Goal: Information Seeking & Learning: Compare options

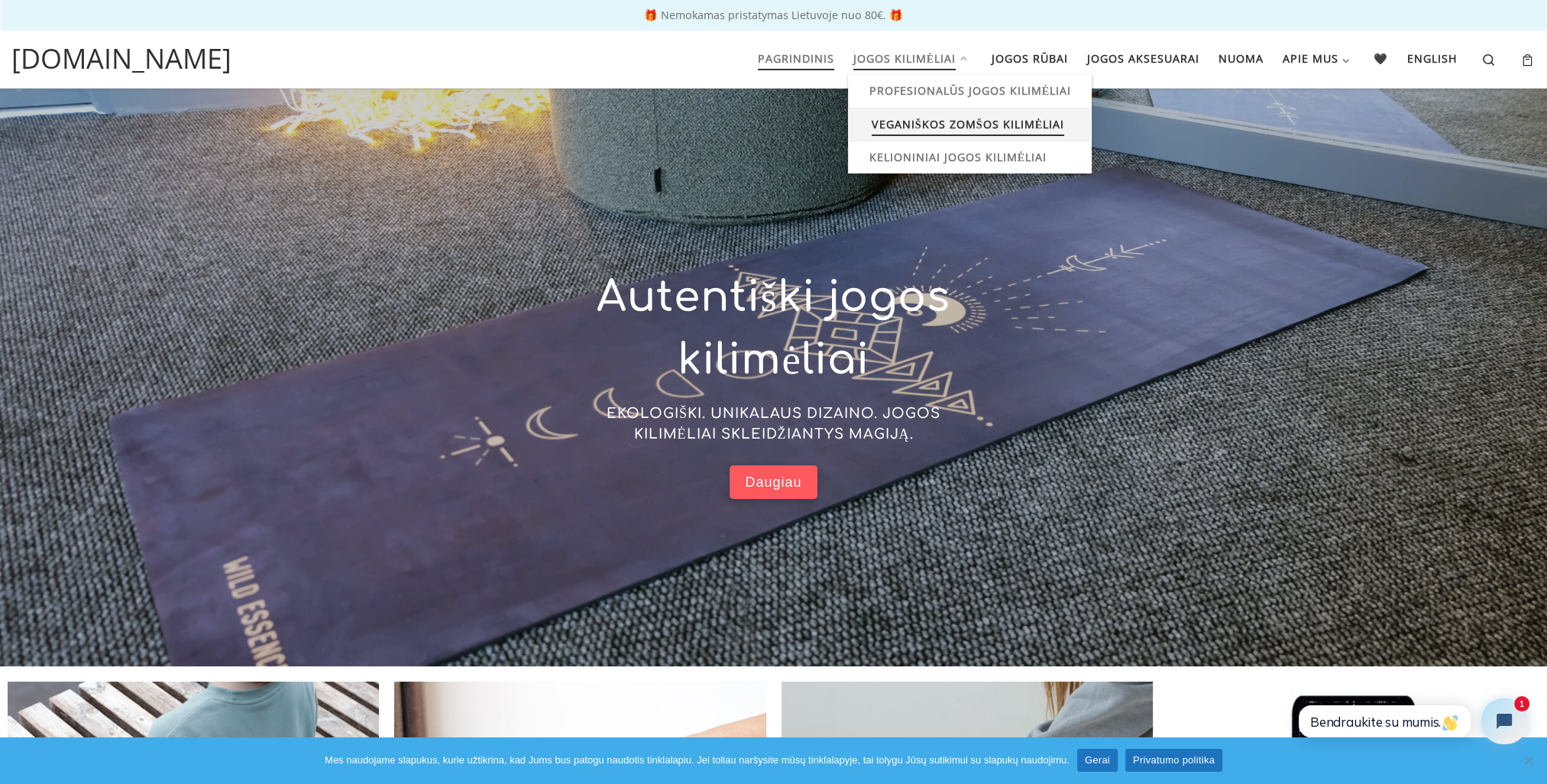
click at [923, 121] on span "Veganiškos zomšos kilimėliai" at bounding box center [968, 122] width 192 height 29
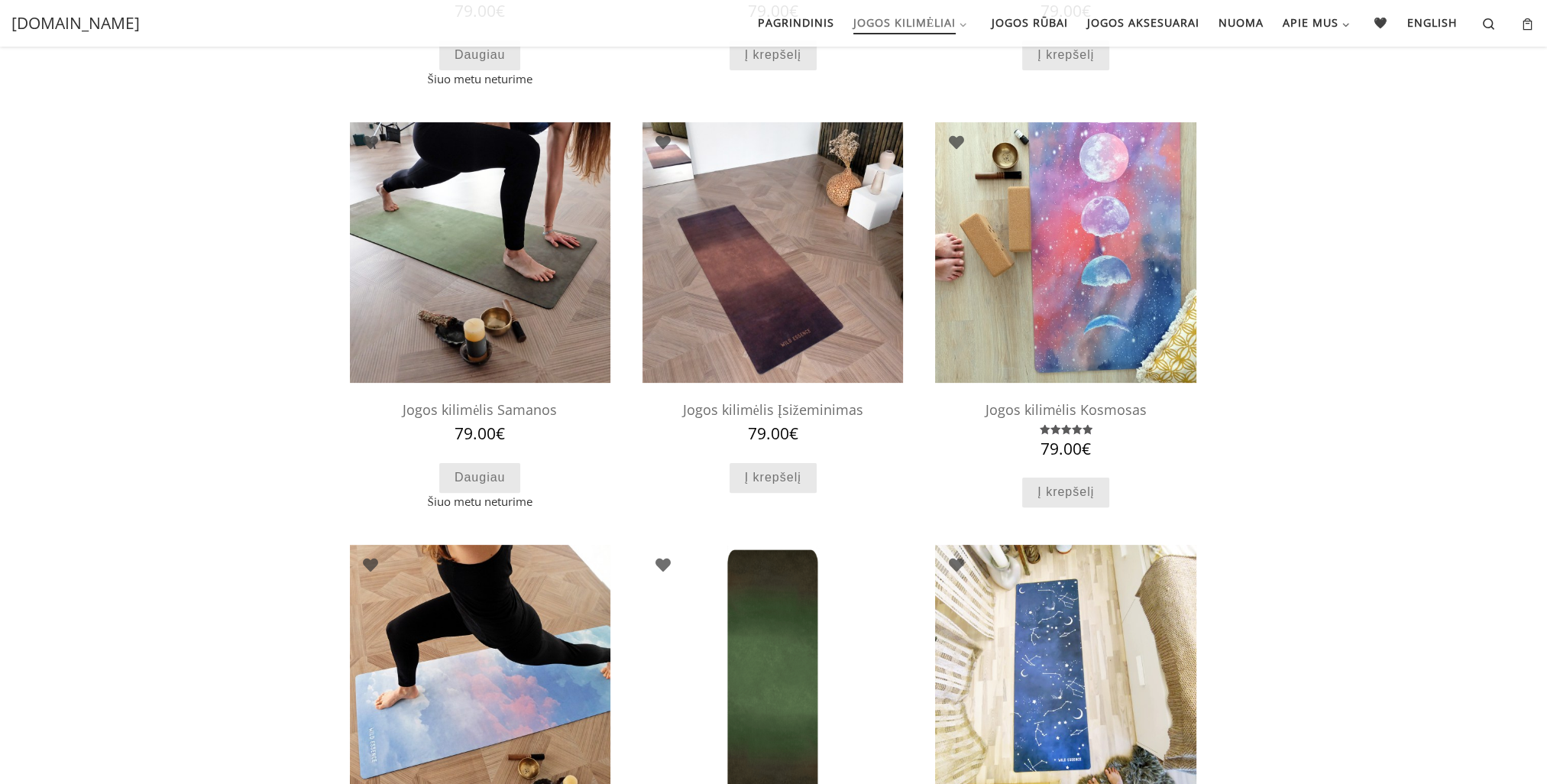
scroll to position [477, 0]
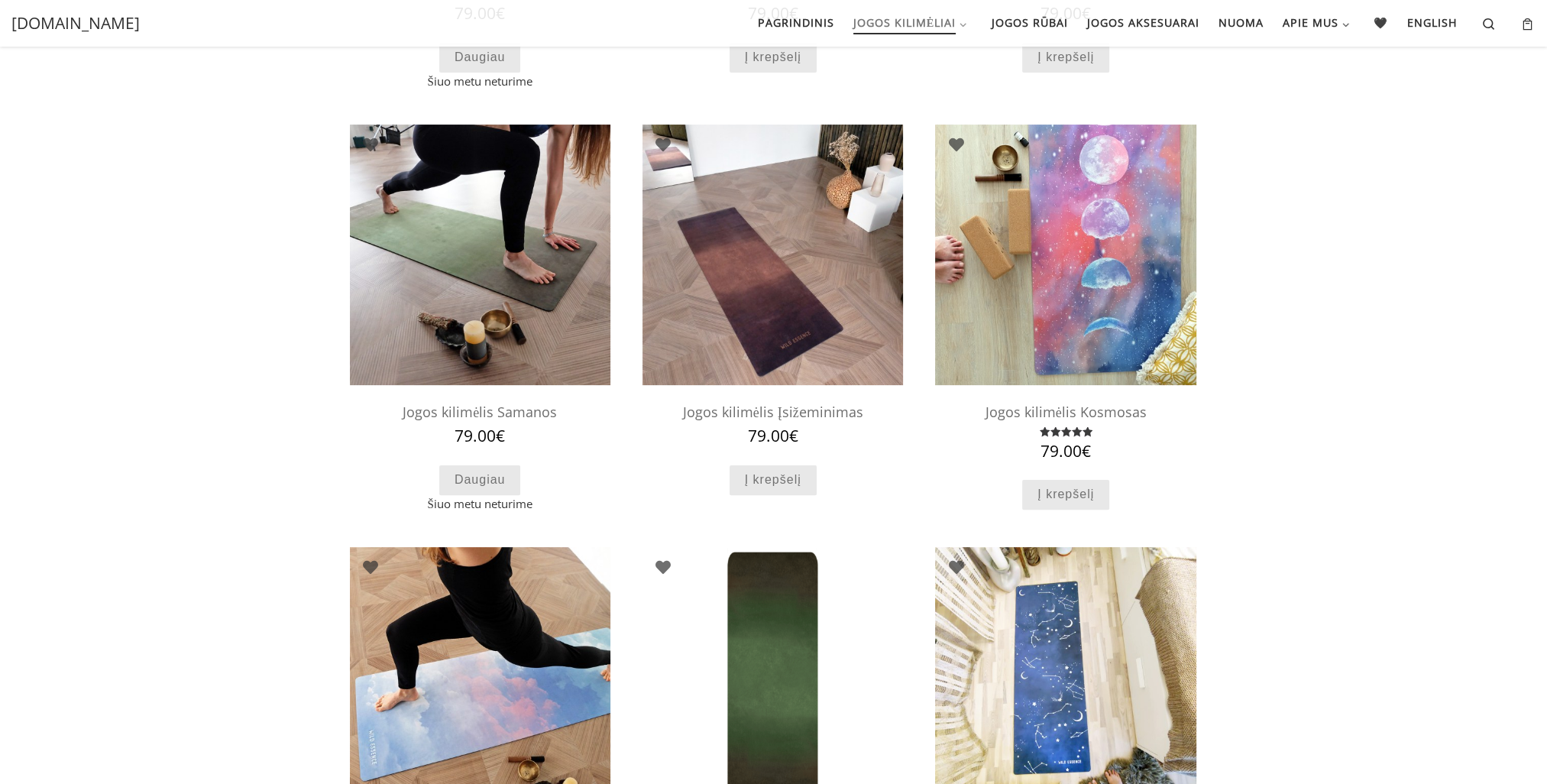
click at [1081, 233] on img at bounding box center [1066, 255] width 260 height 260
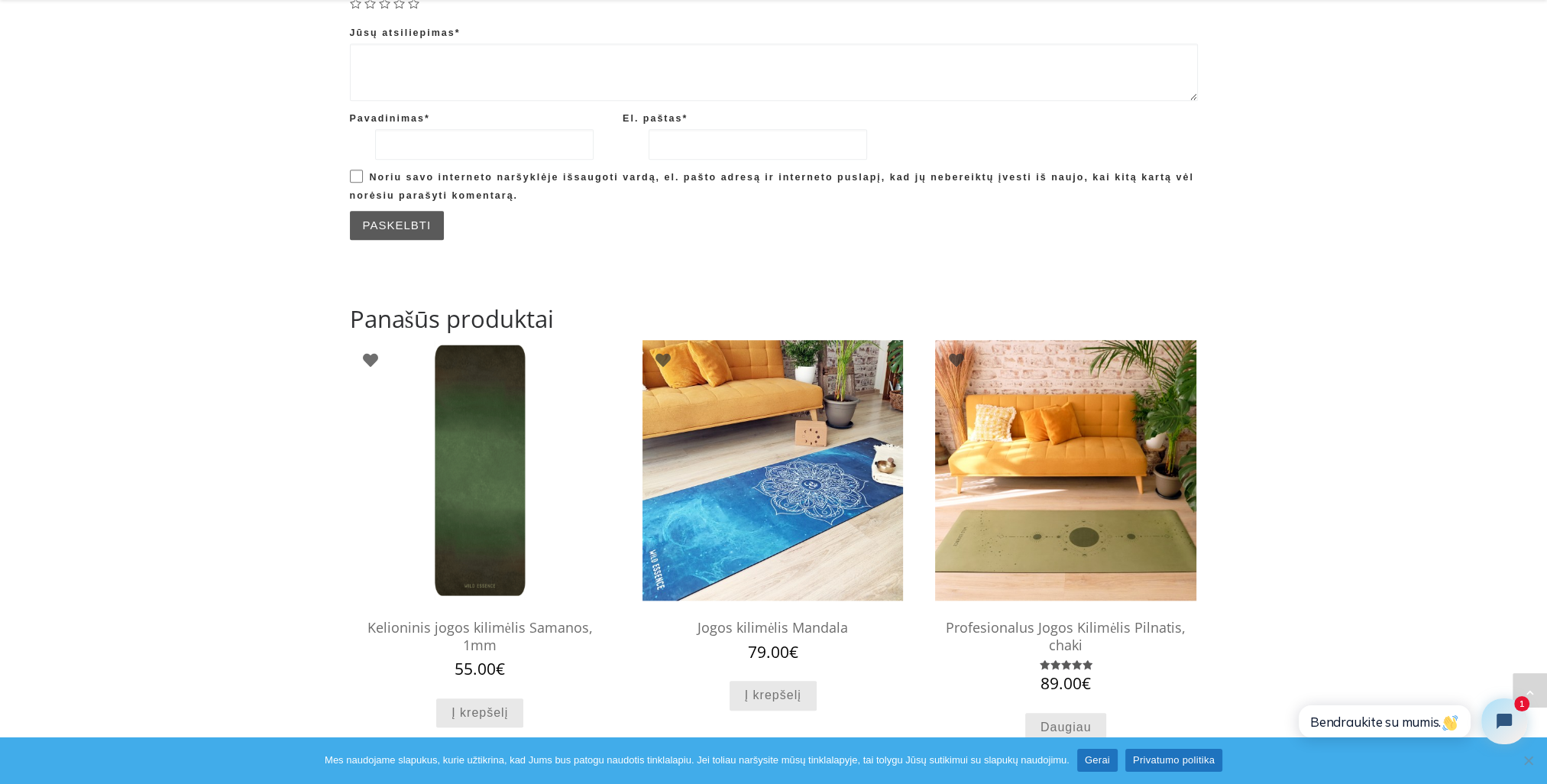
scroll to position [1944, 0]
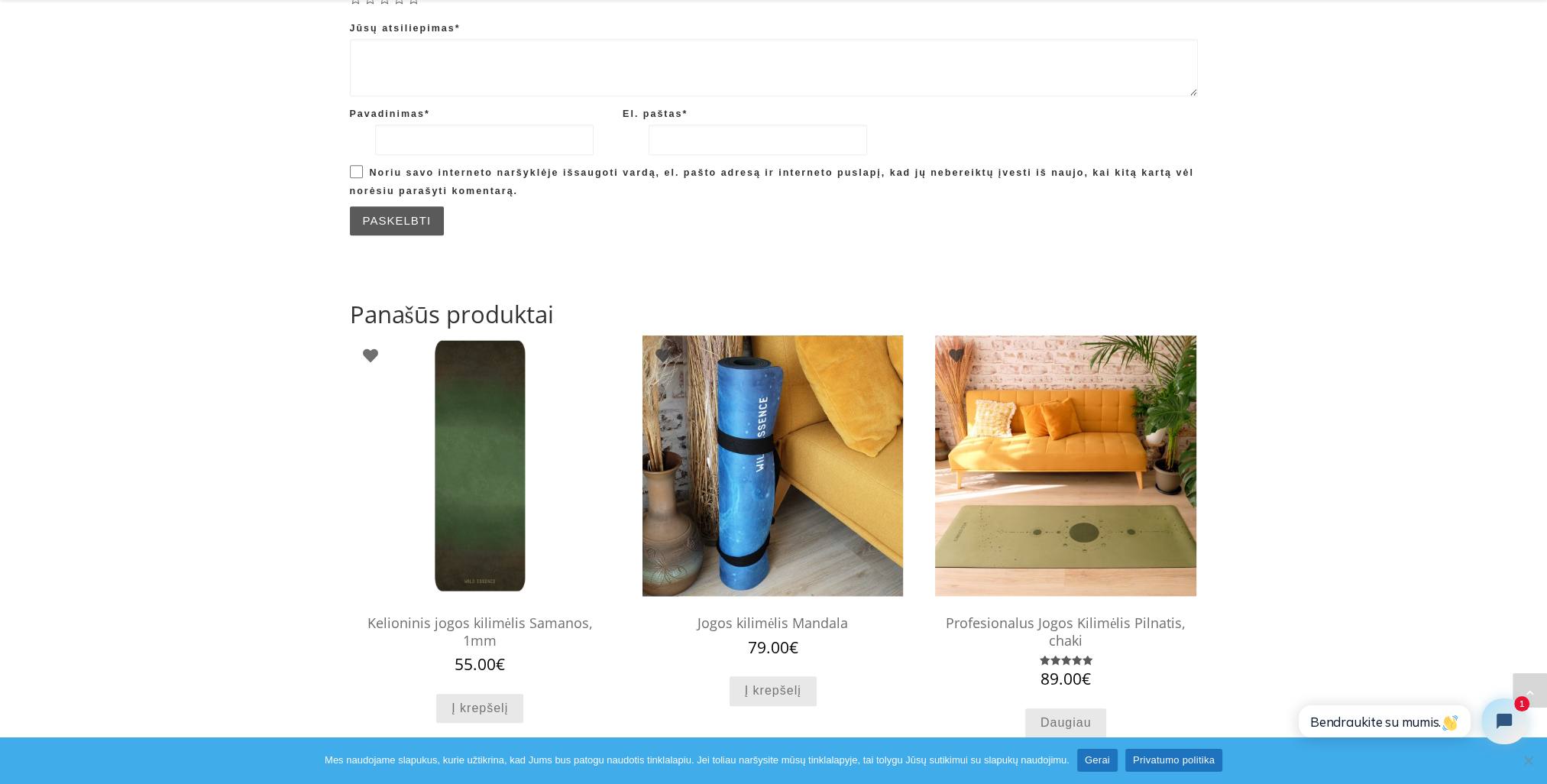
click at [706, 497] on img at bounding box center [773, 465] width 260 height 260
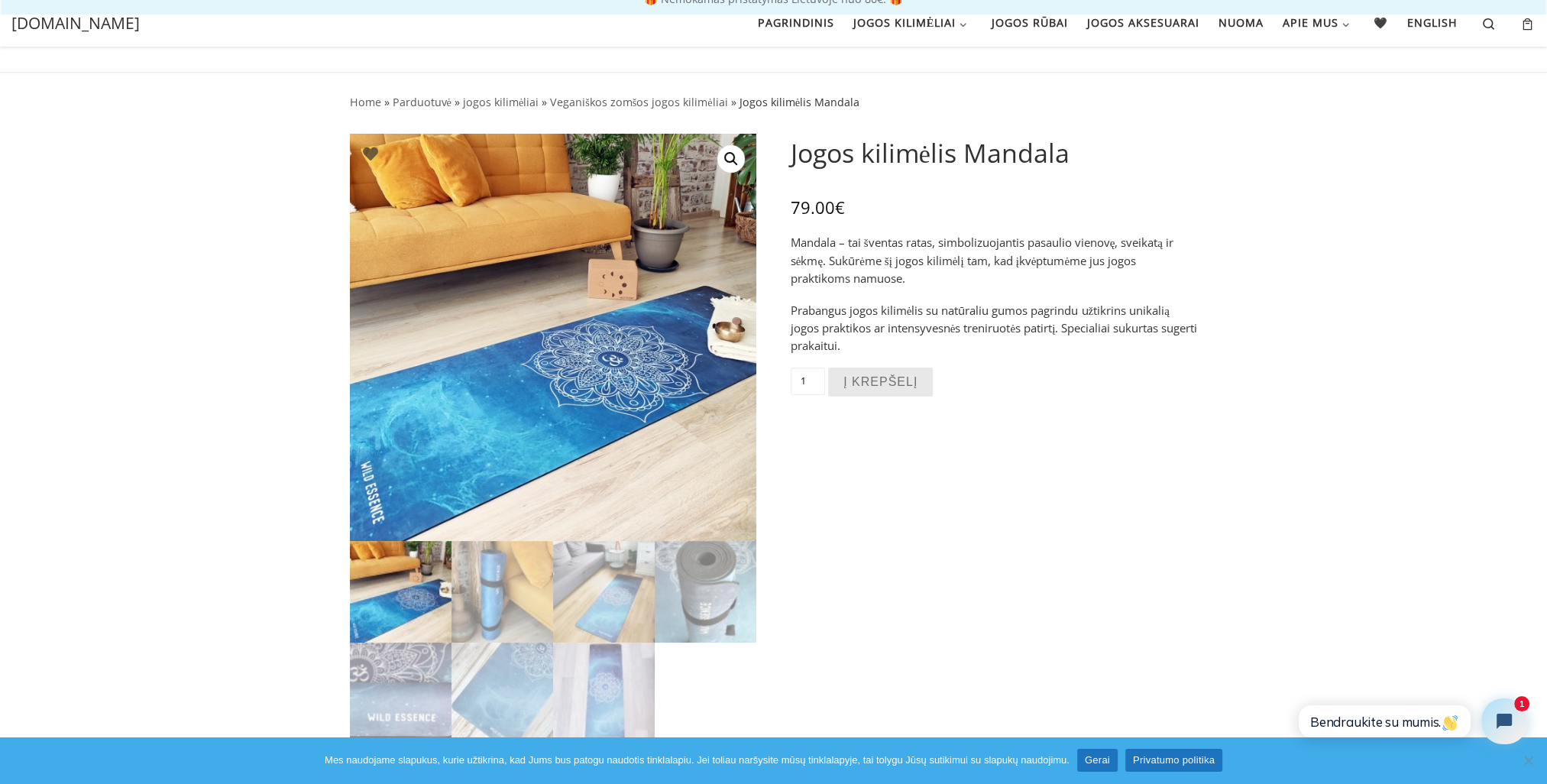
scroll to position [16, 0]
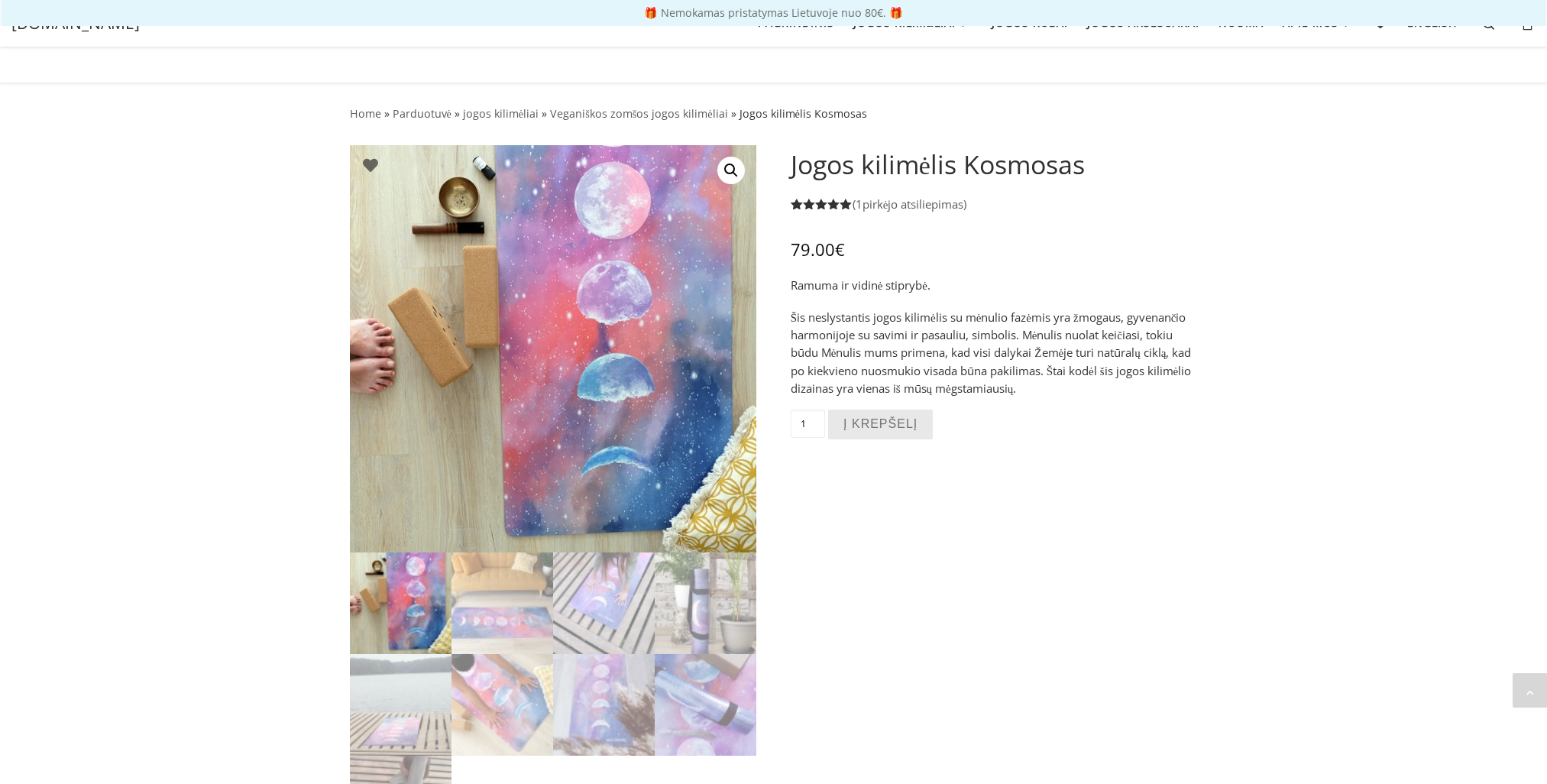
scroll to position [2051, 0]
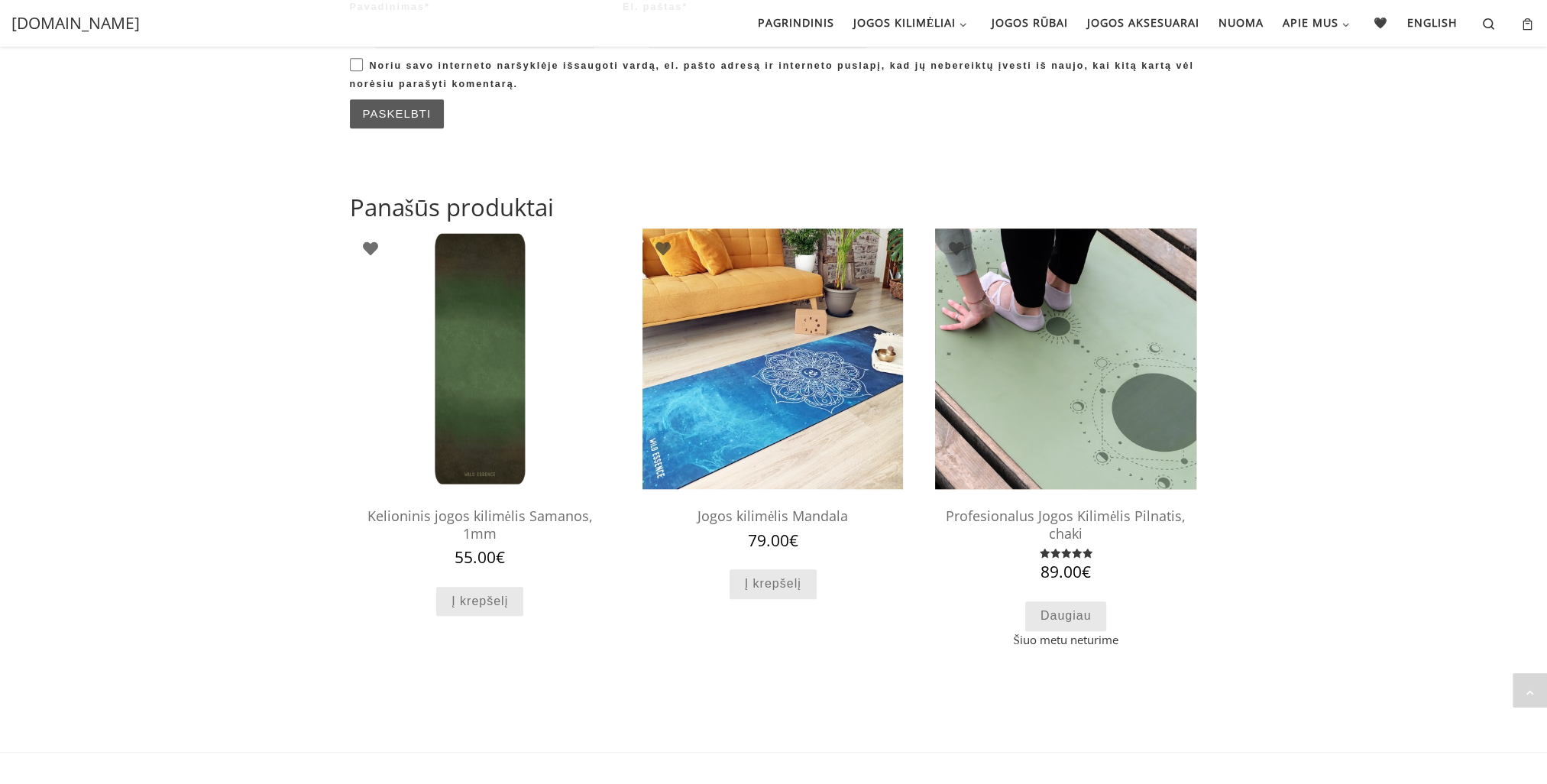
click at [1070, 374] on img at bounding box center [1066, 358] width 260 height 260
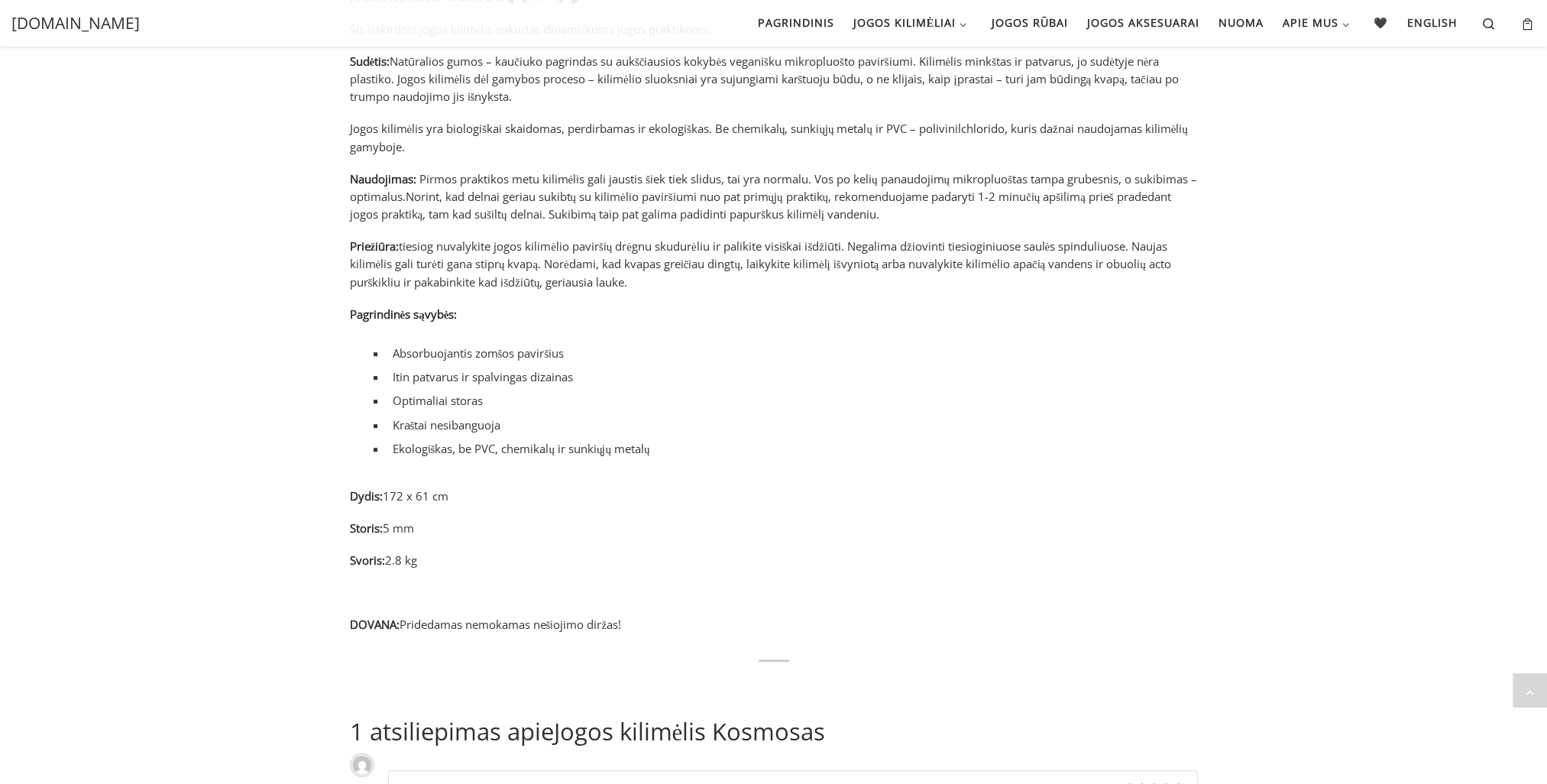
scroll to position [952, 0]
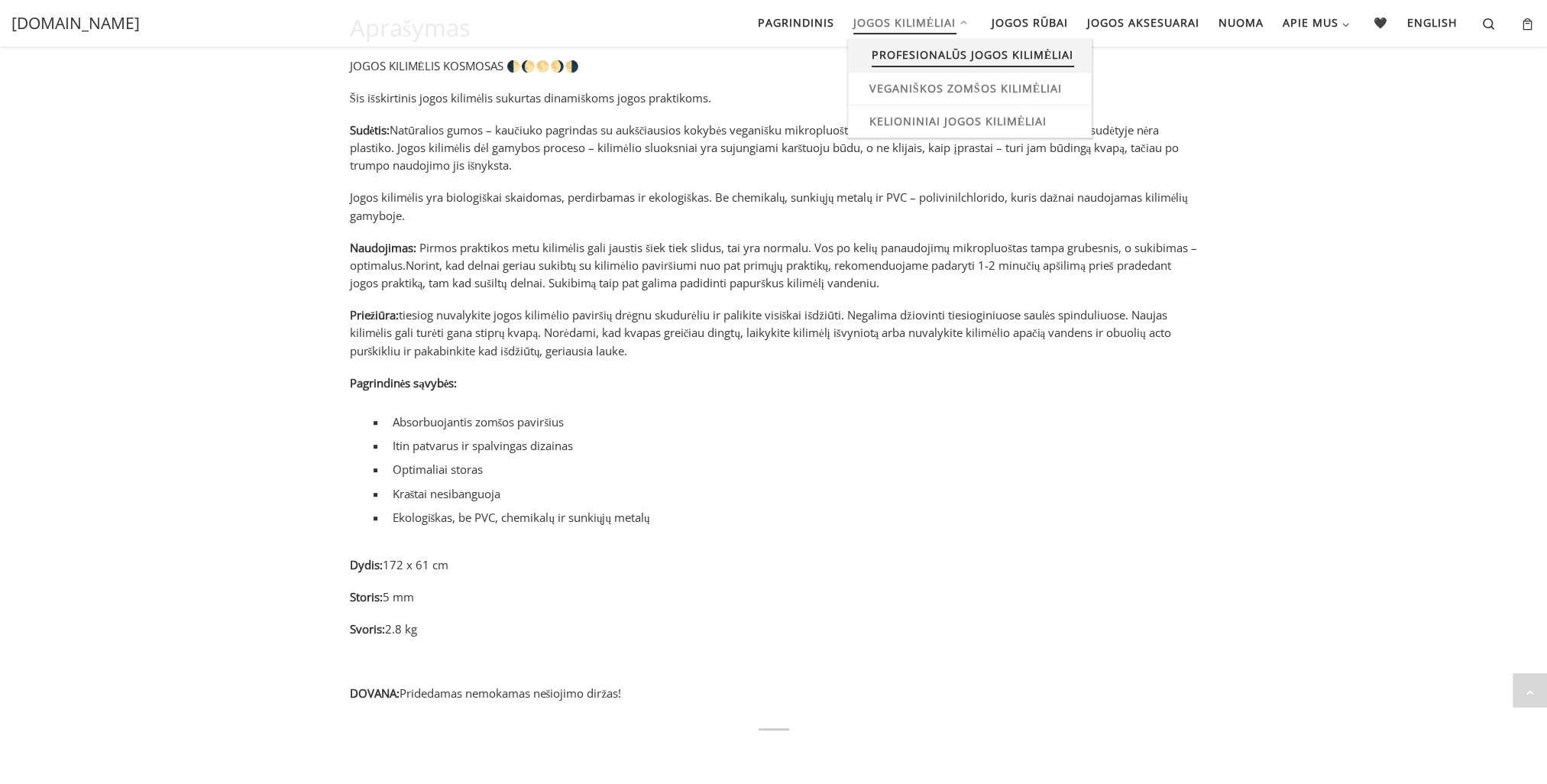
click at [909, 52] on span "Profesionalūs jogos kilimėliai" at bounding box center [973, 53] width 202 height 29
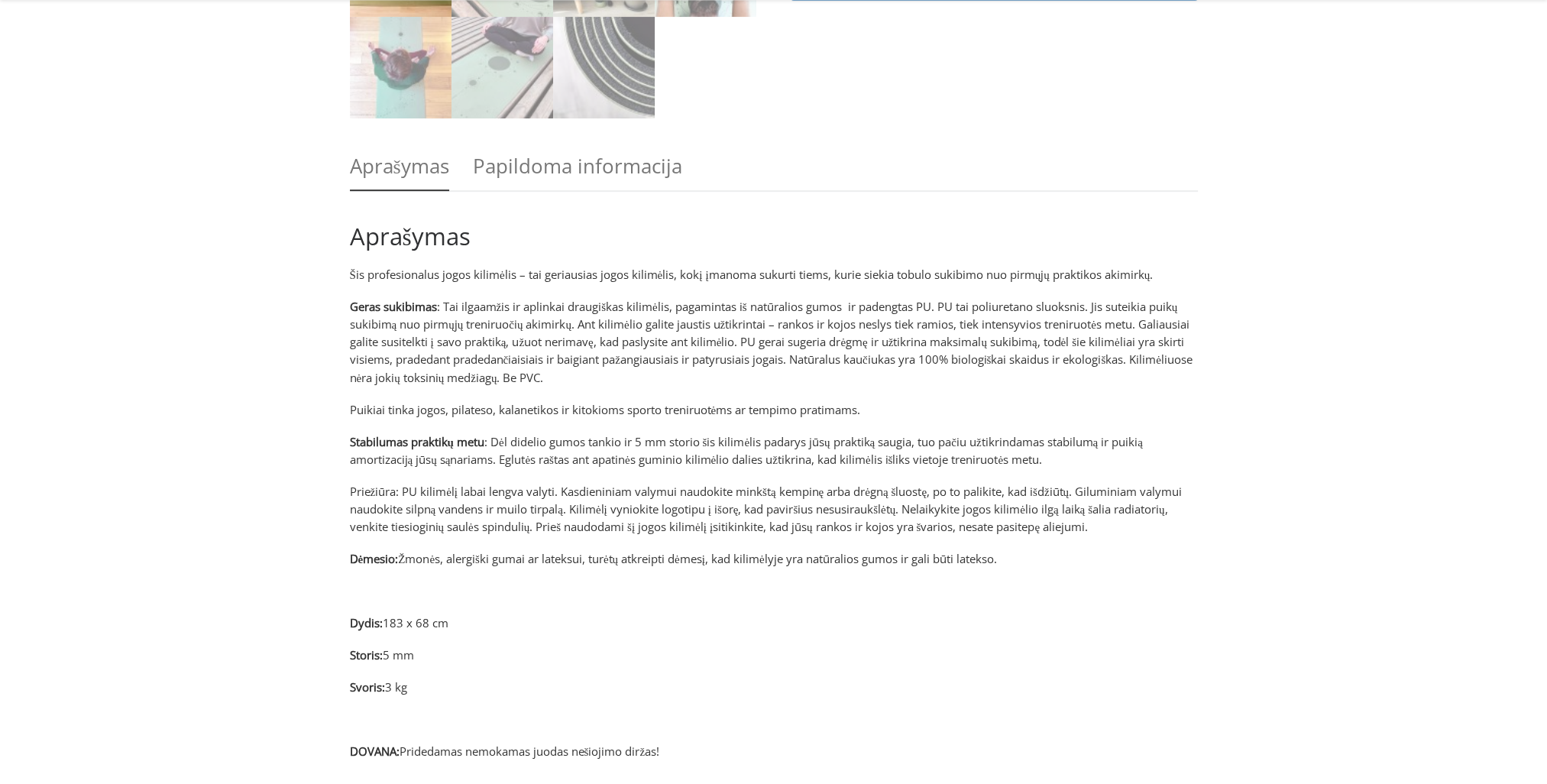
scroll to position [644, 0]
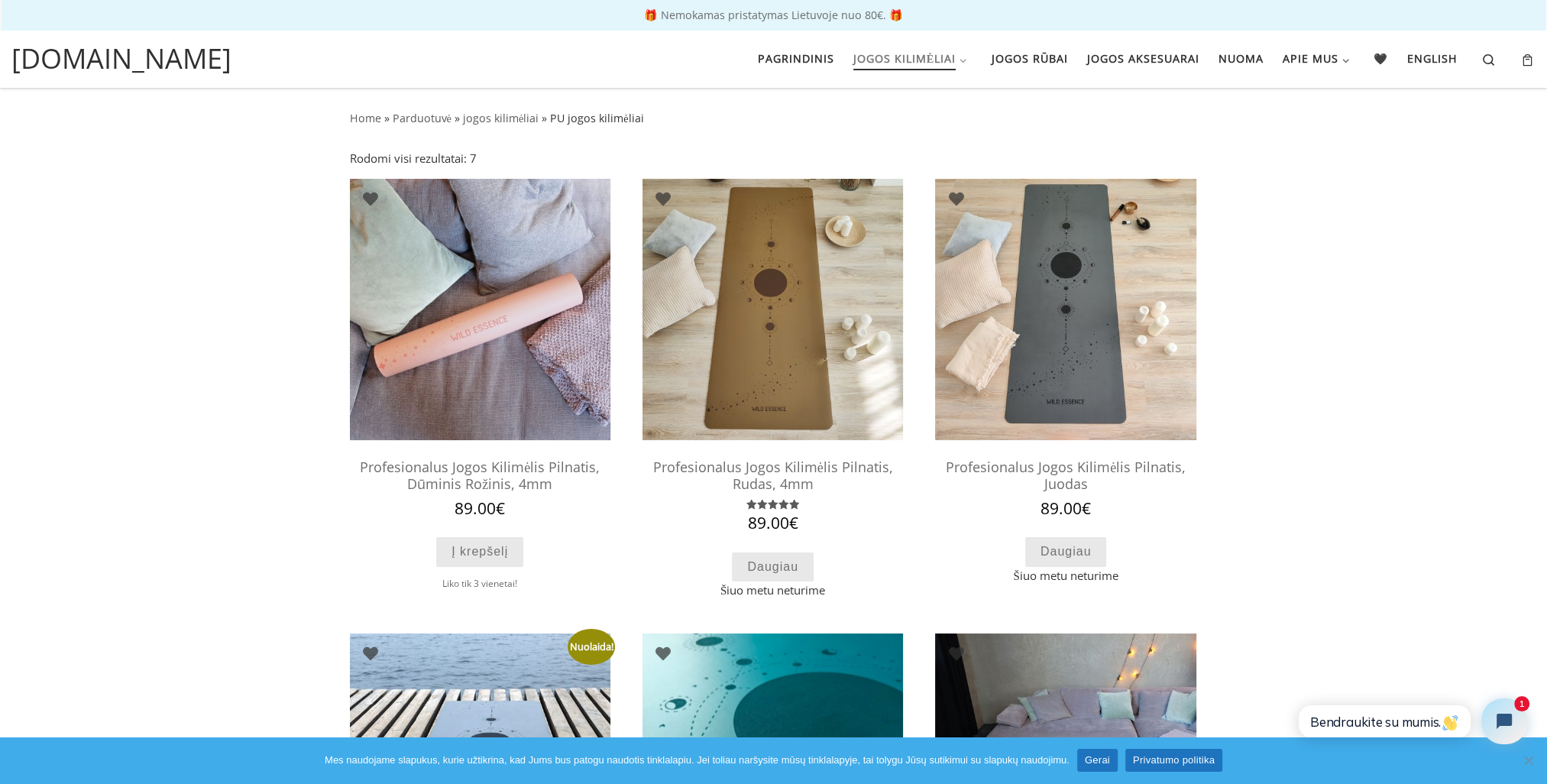
click at [499, 330] on img at bounding box center [480, 309] width 260 height 260
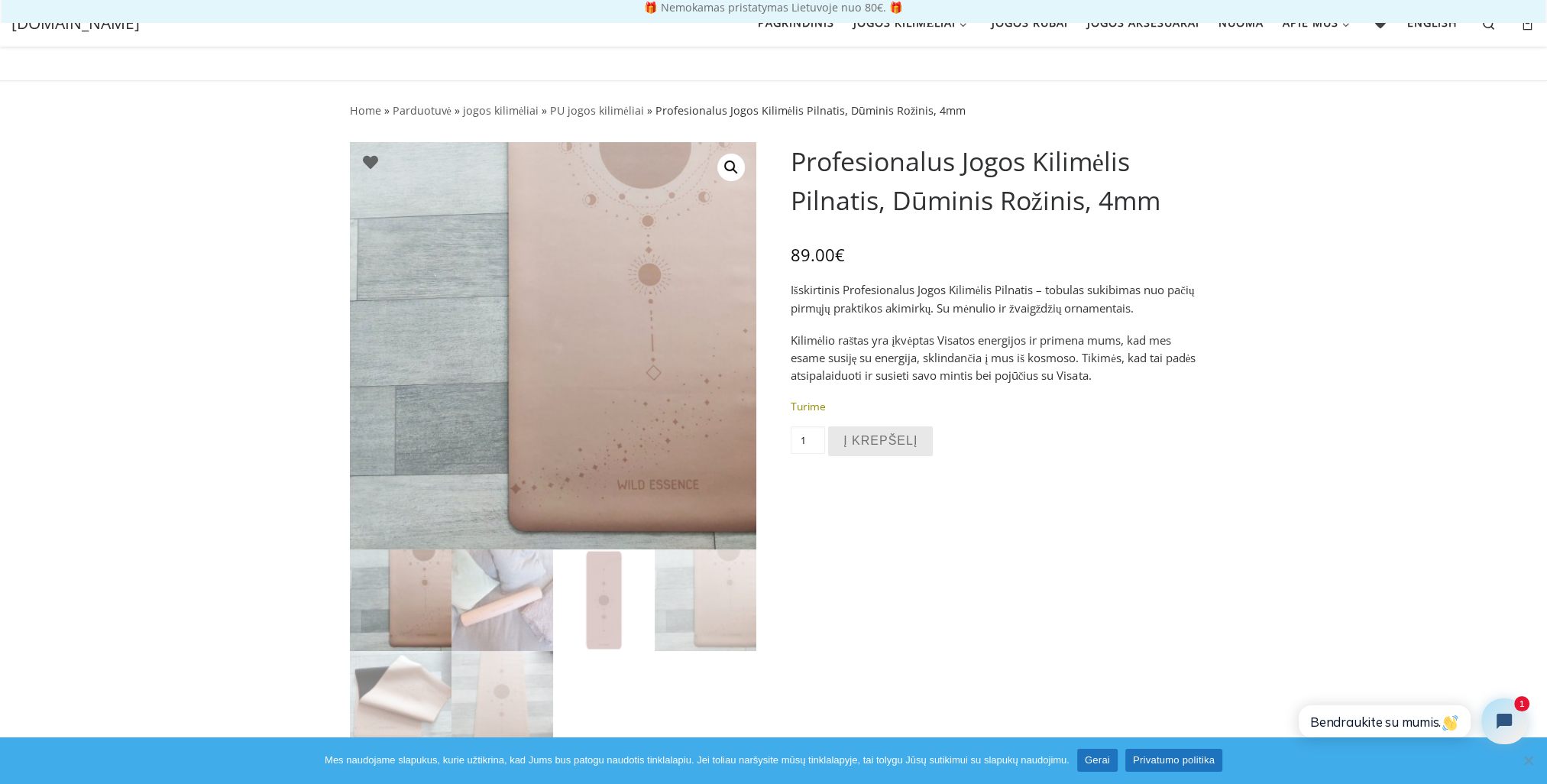
scroll to position [6, 0]
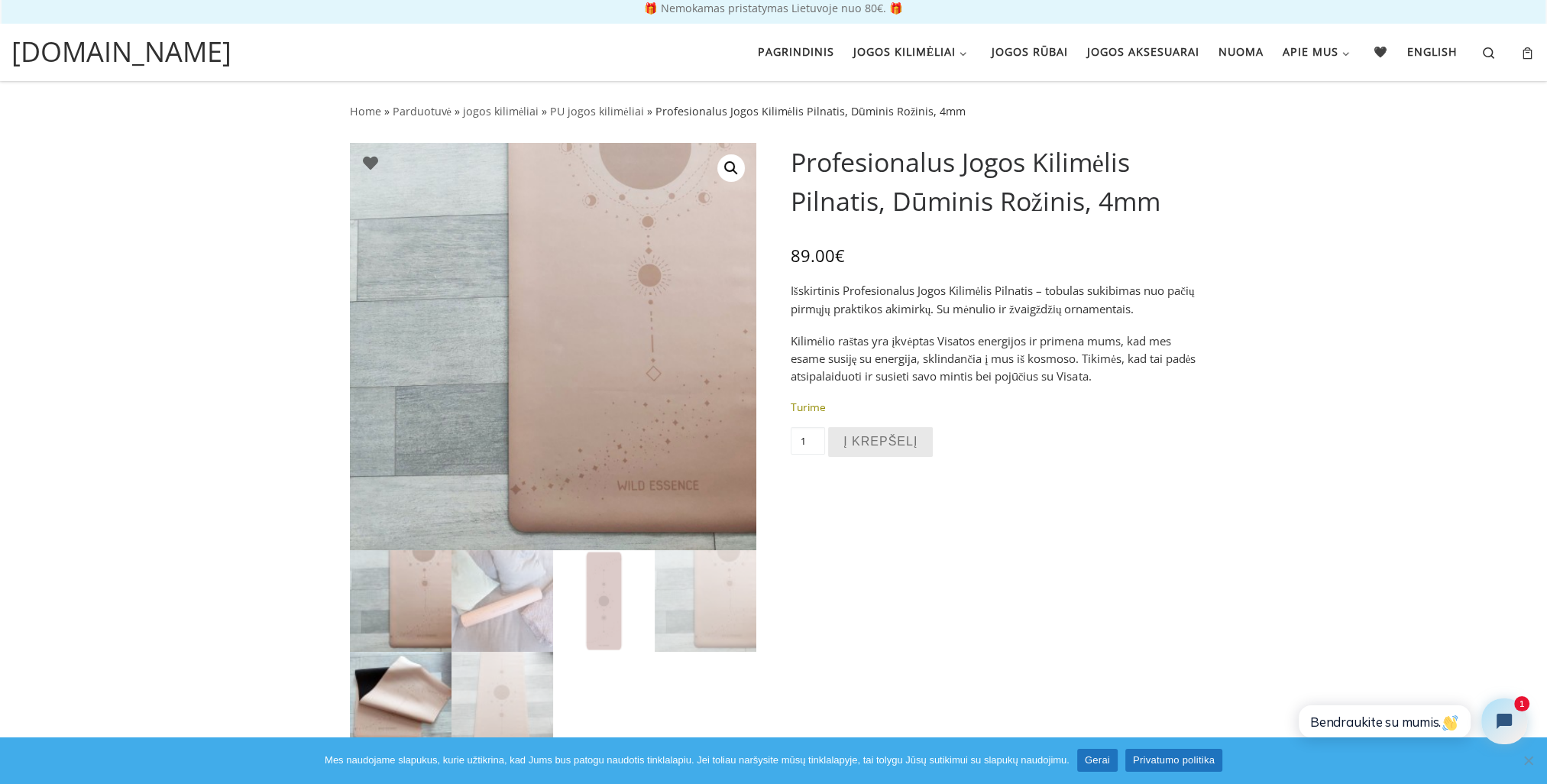
click at [389, 698] on img at bounding box center [401, 703] width 102 height 102
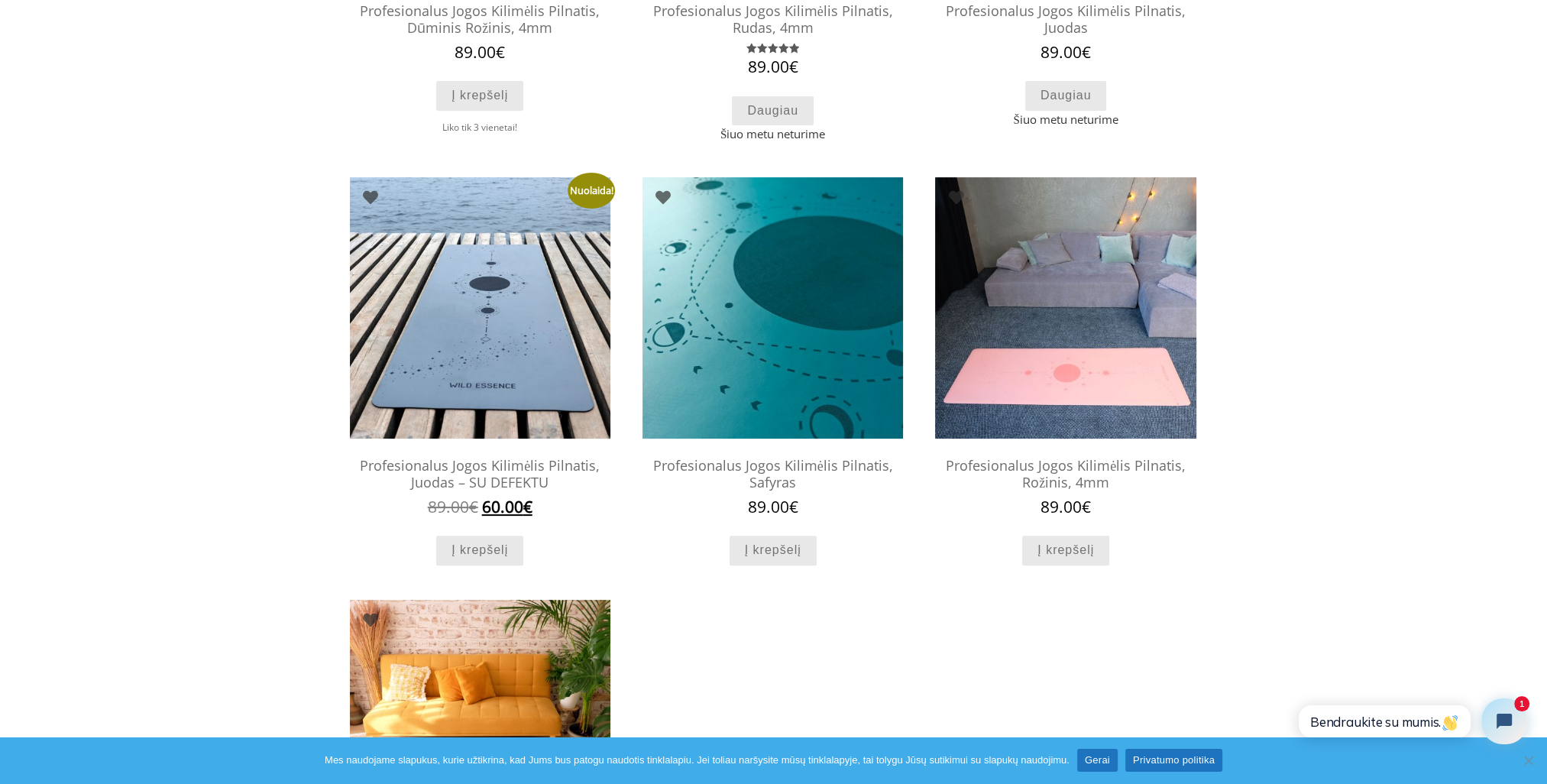
scroll to position [463, 0]
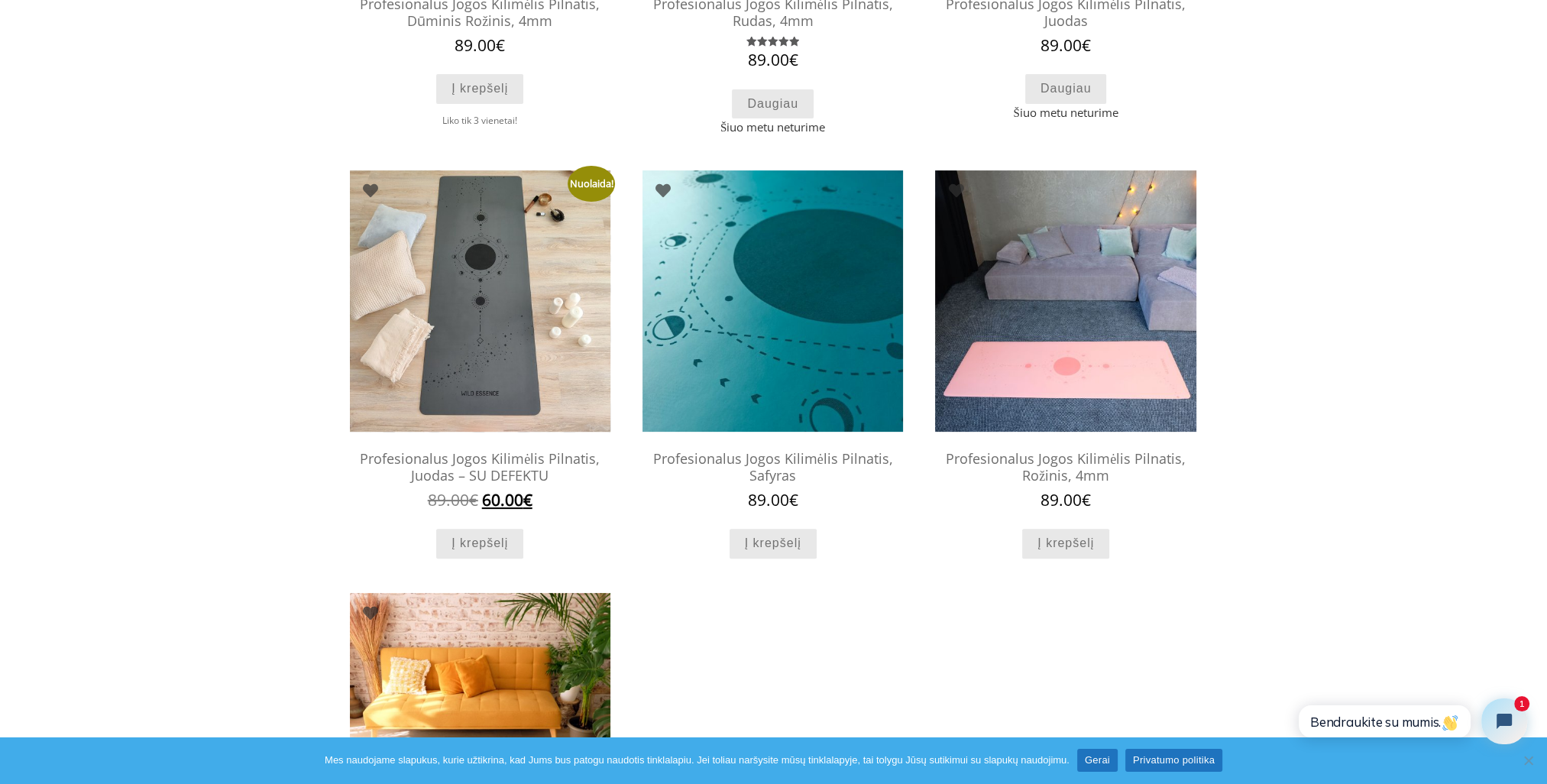
click at [514, 340] on img at bounding box center [480, 301] width 260 height 260
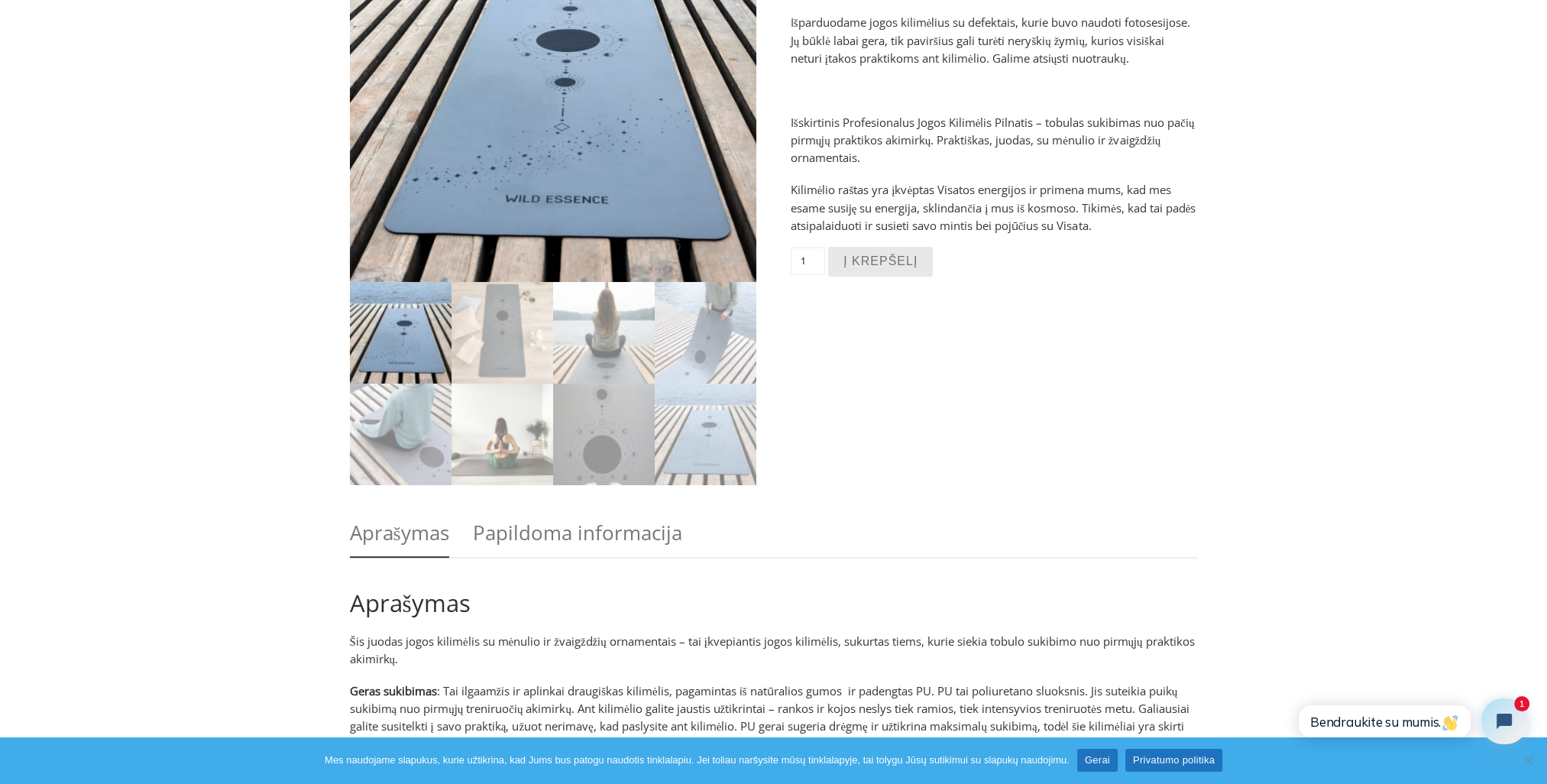
scroll to position [276, 0]
click at [628, 440] on img at bounding box center [604, 434] width 102 height 102
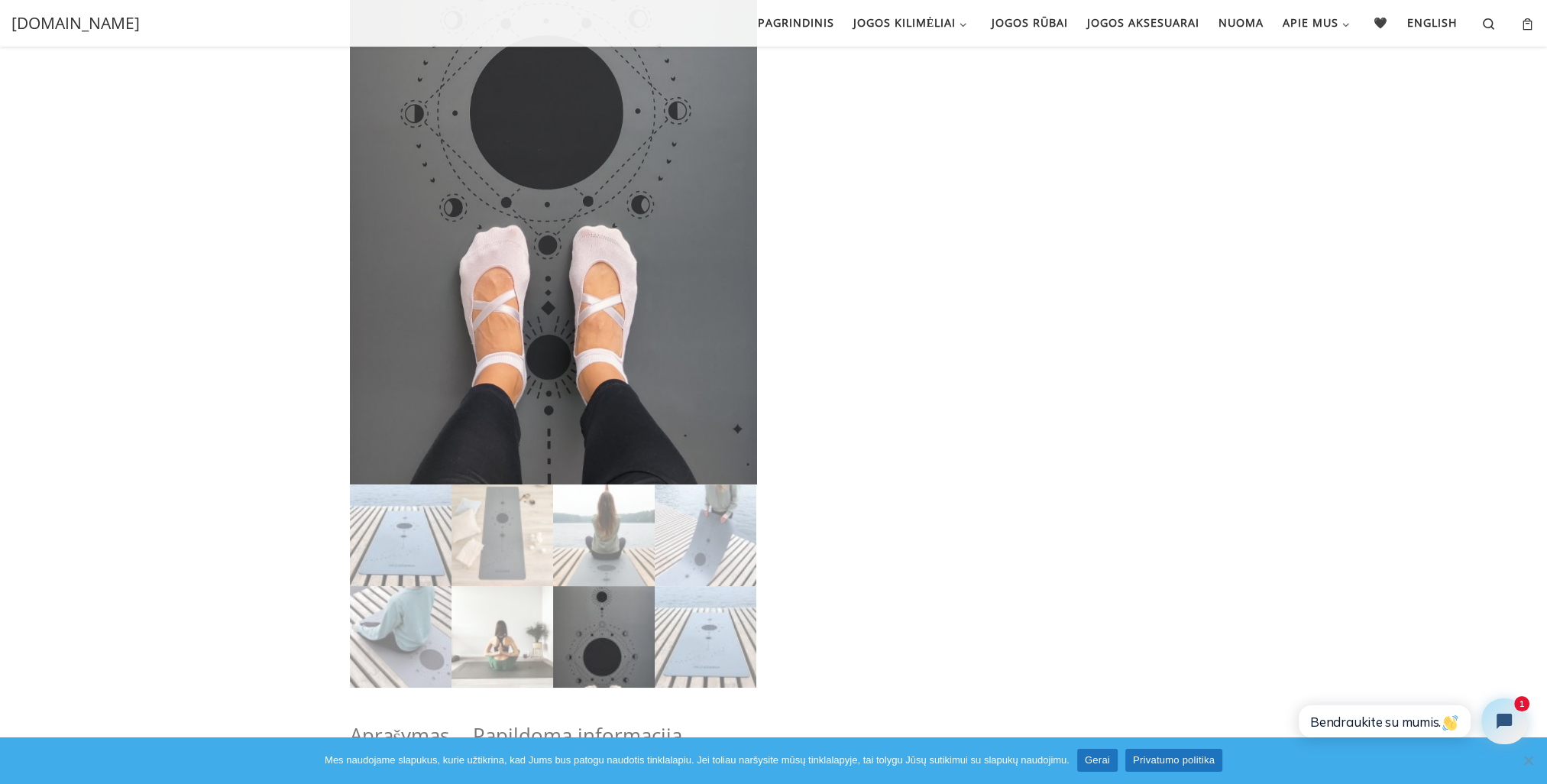
scroll to position [569, 0]
click at [715, 543] on img at bounding box center [706, 536] width 102 height 102
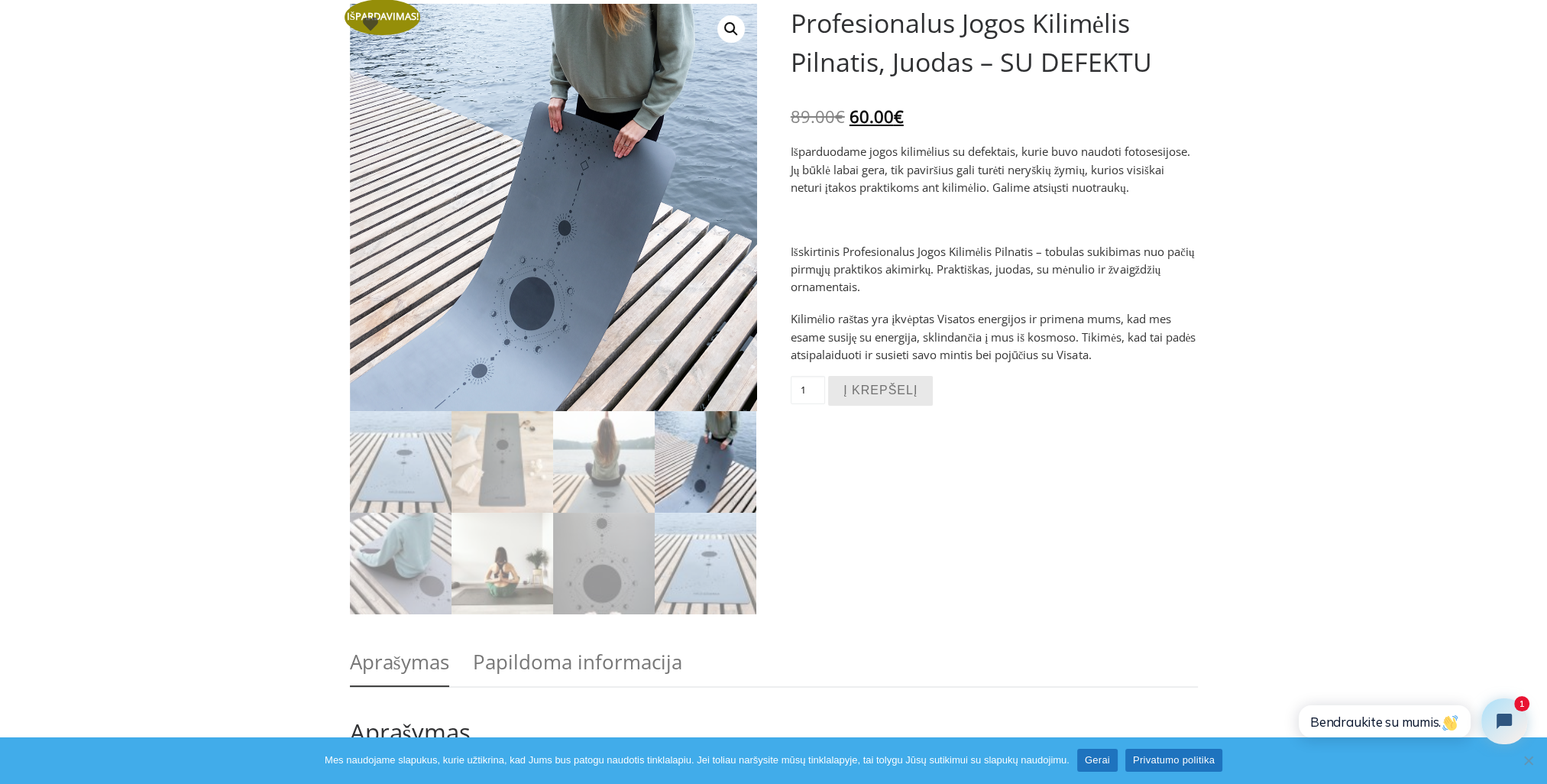
scroll to position [187, 0]
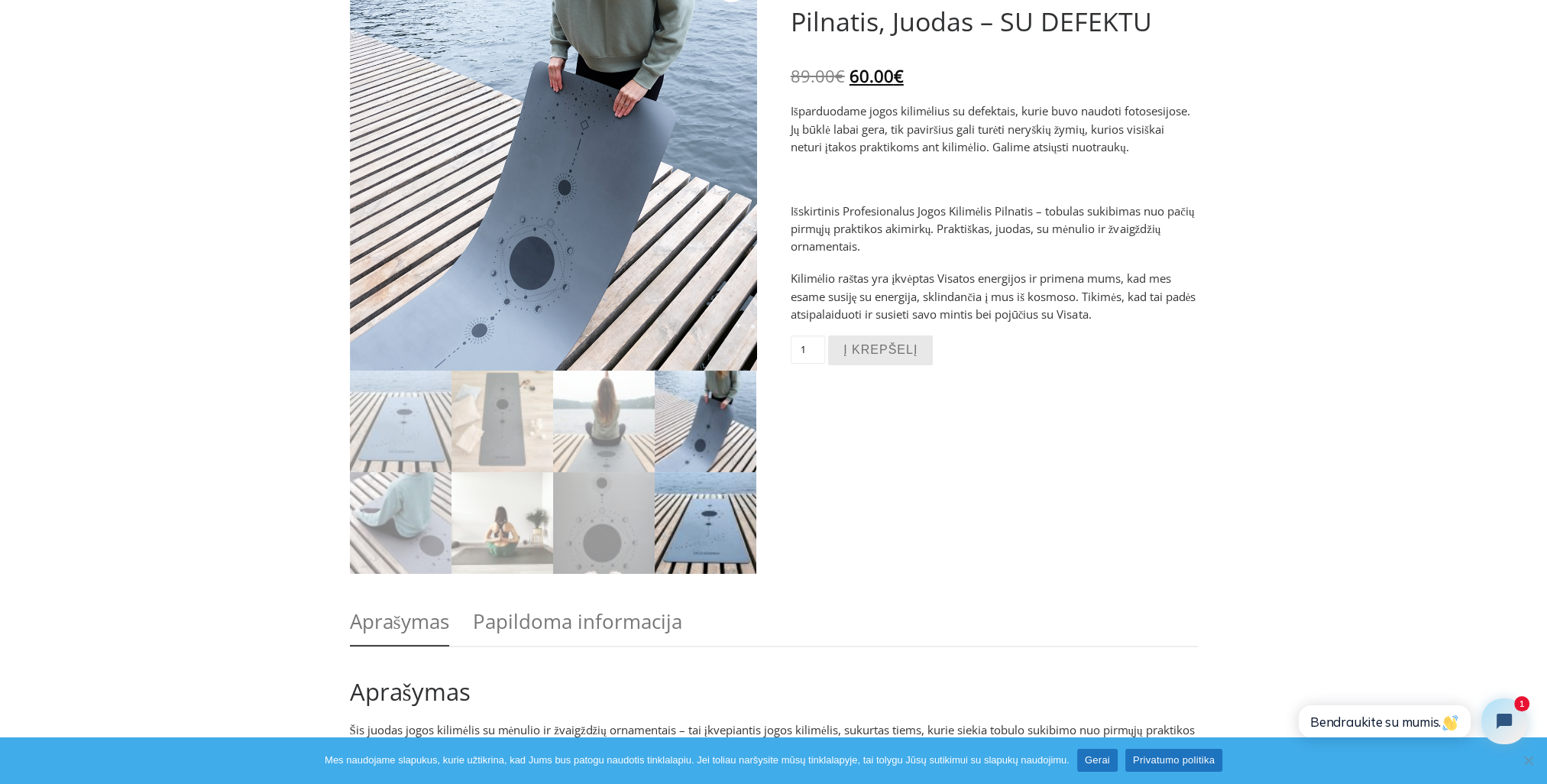
click at [709, 533] on img at bounding box center [706, 523] width 102 height 102
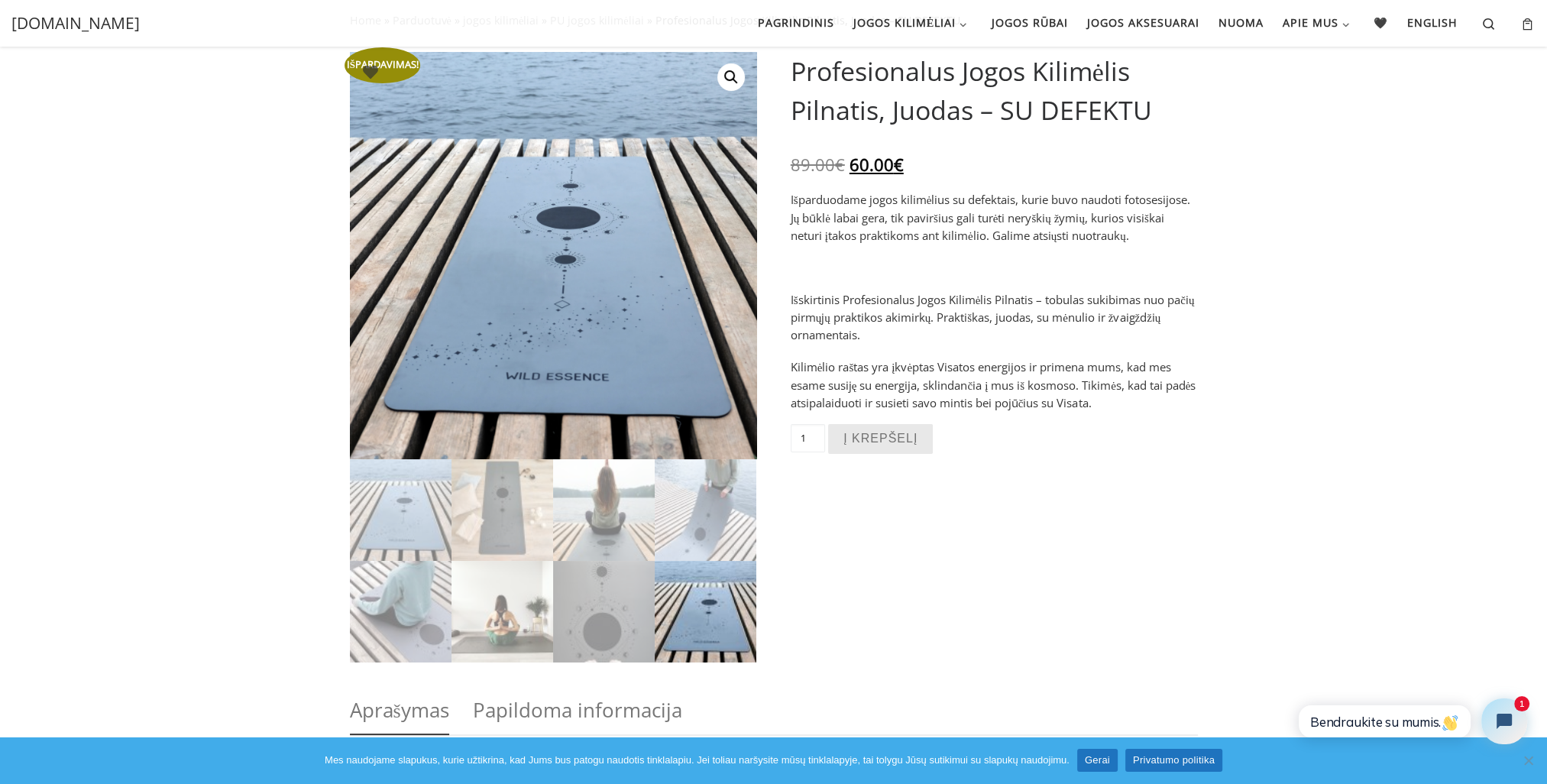
scroll to position [97, 0]
click at [593, 508] on img at bounding box center [604, 511] width 102 height 102
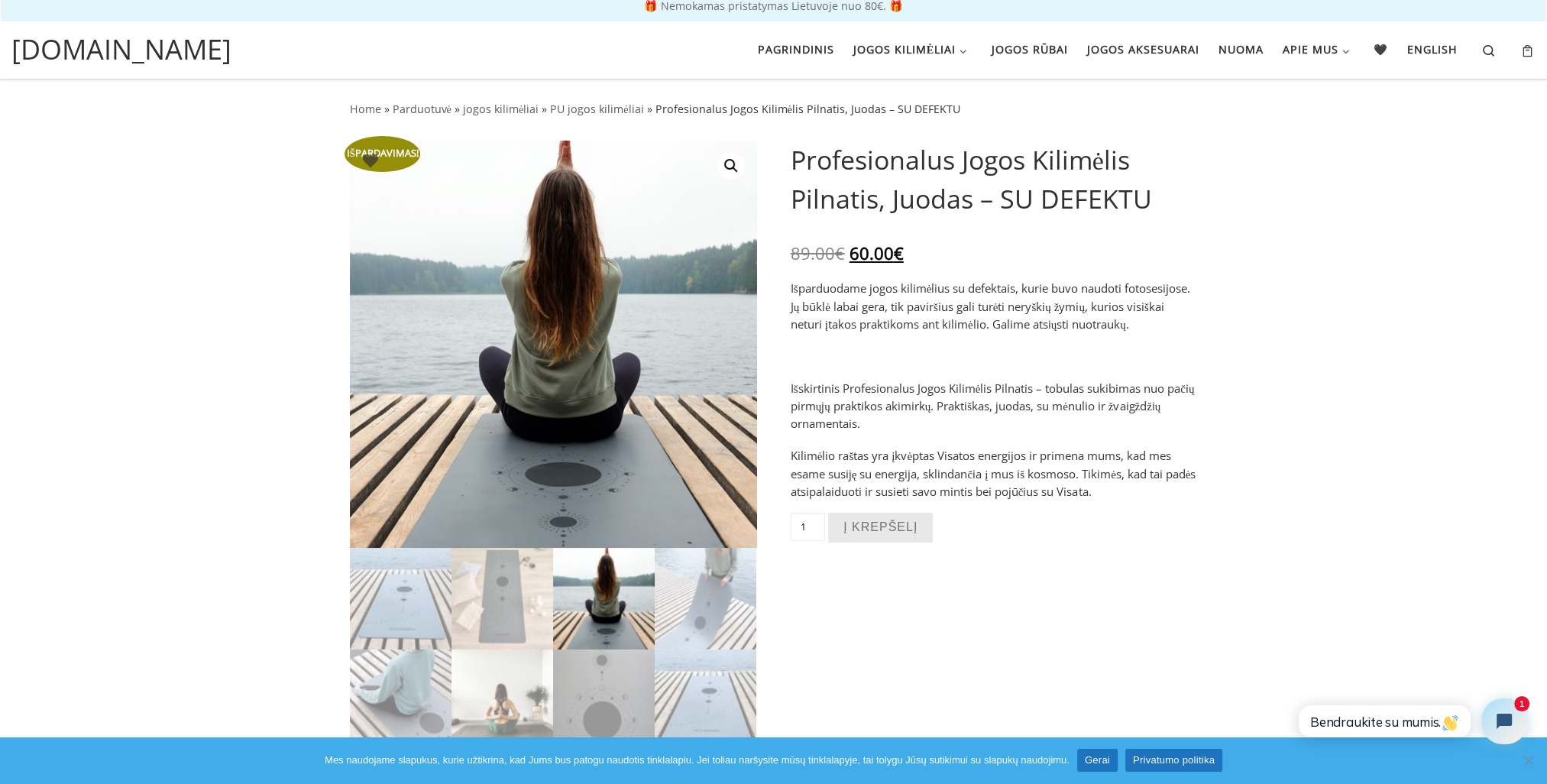
scroll to position [7, 0]
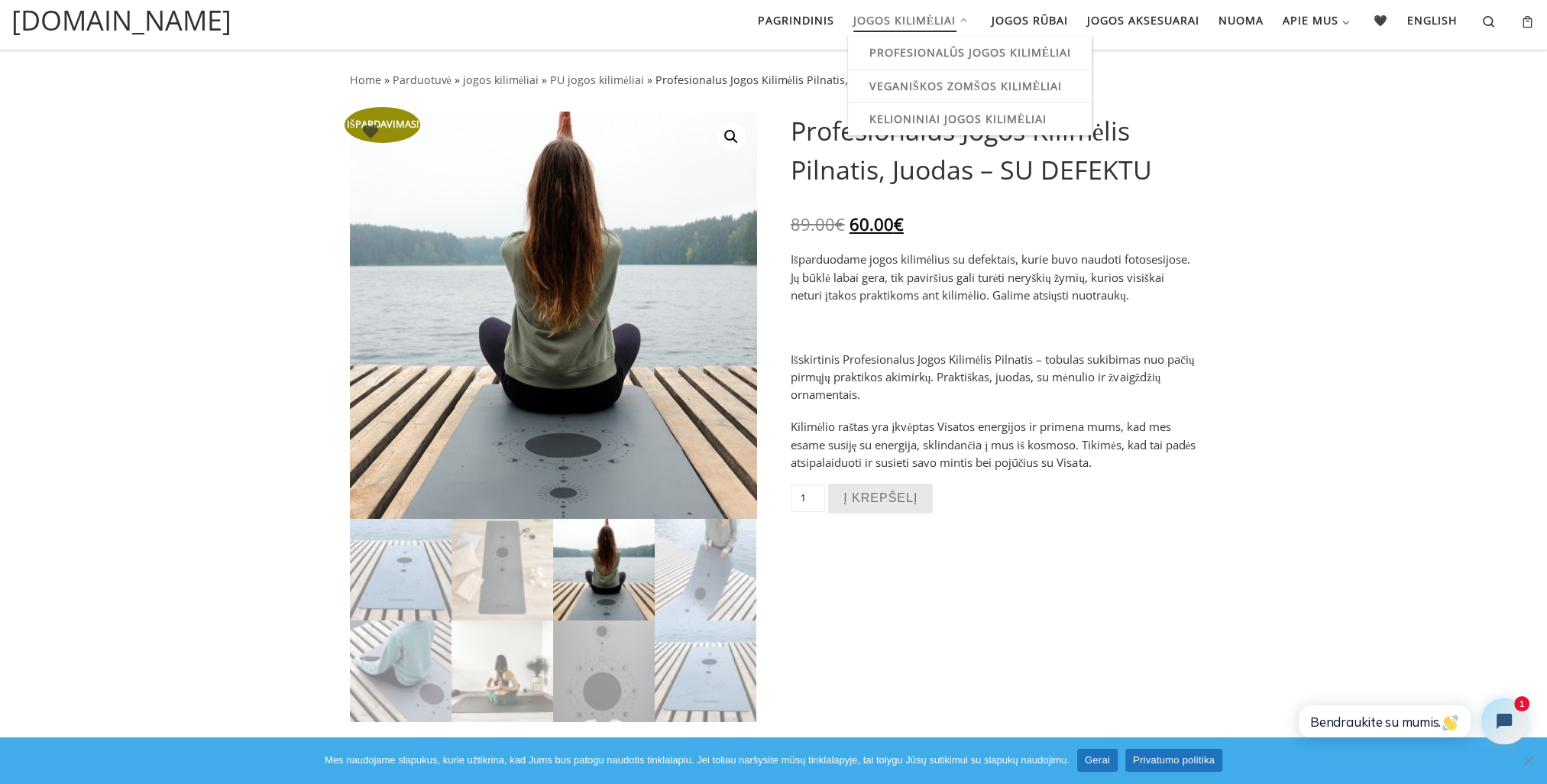
click at [908, 20] on span "Jogos kilimėliai" at bounding box center [905, 18] width 103 height 29
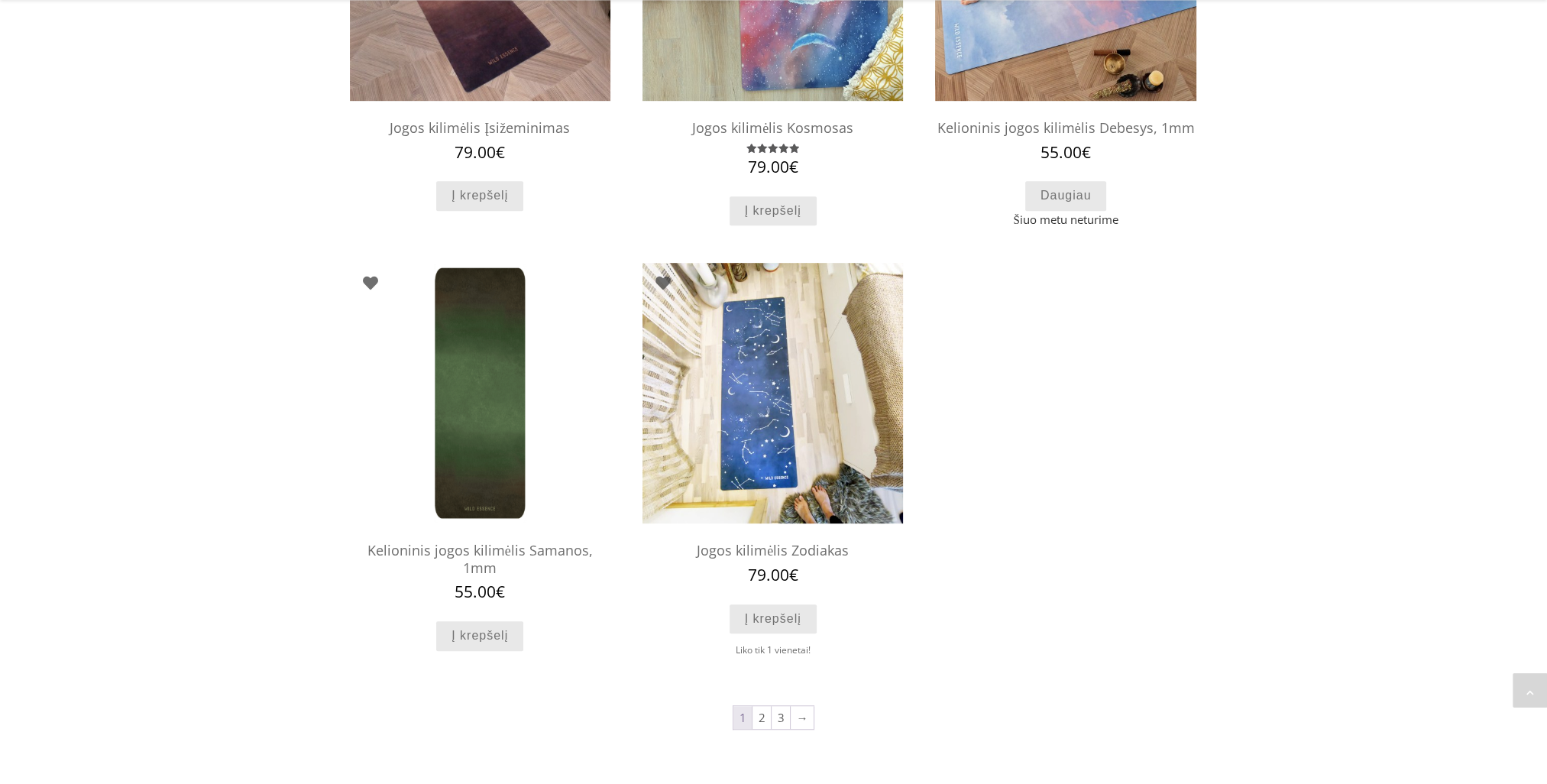
scroll to position [1223, 0]
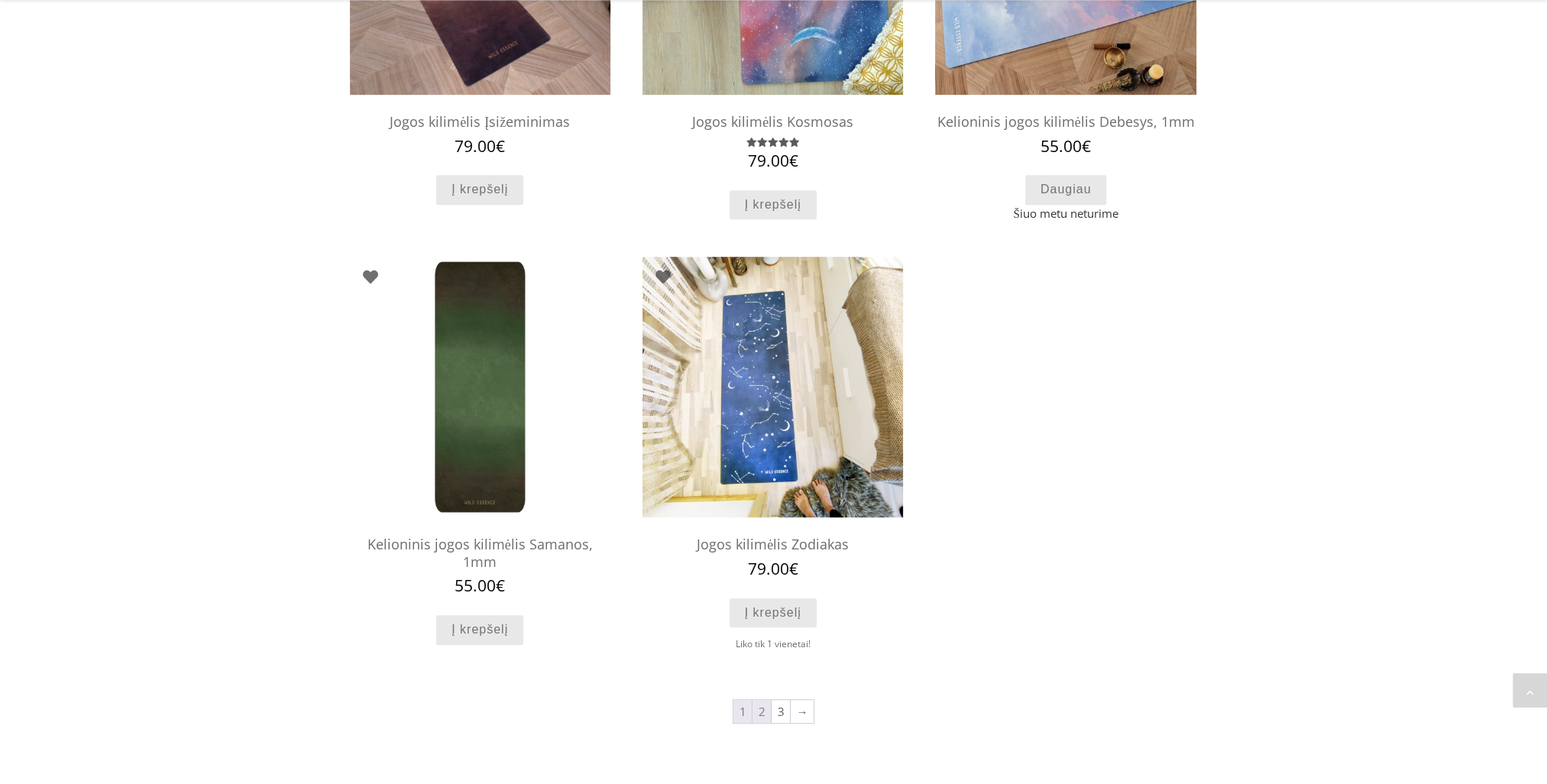
click at [765, 708] on link "2" at bounding box center [762, 711] width 18 height 23
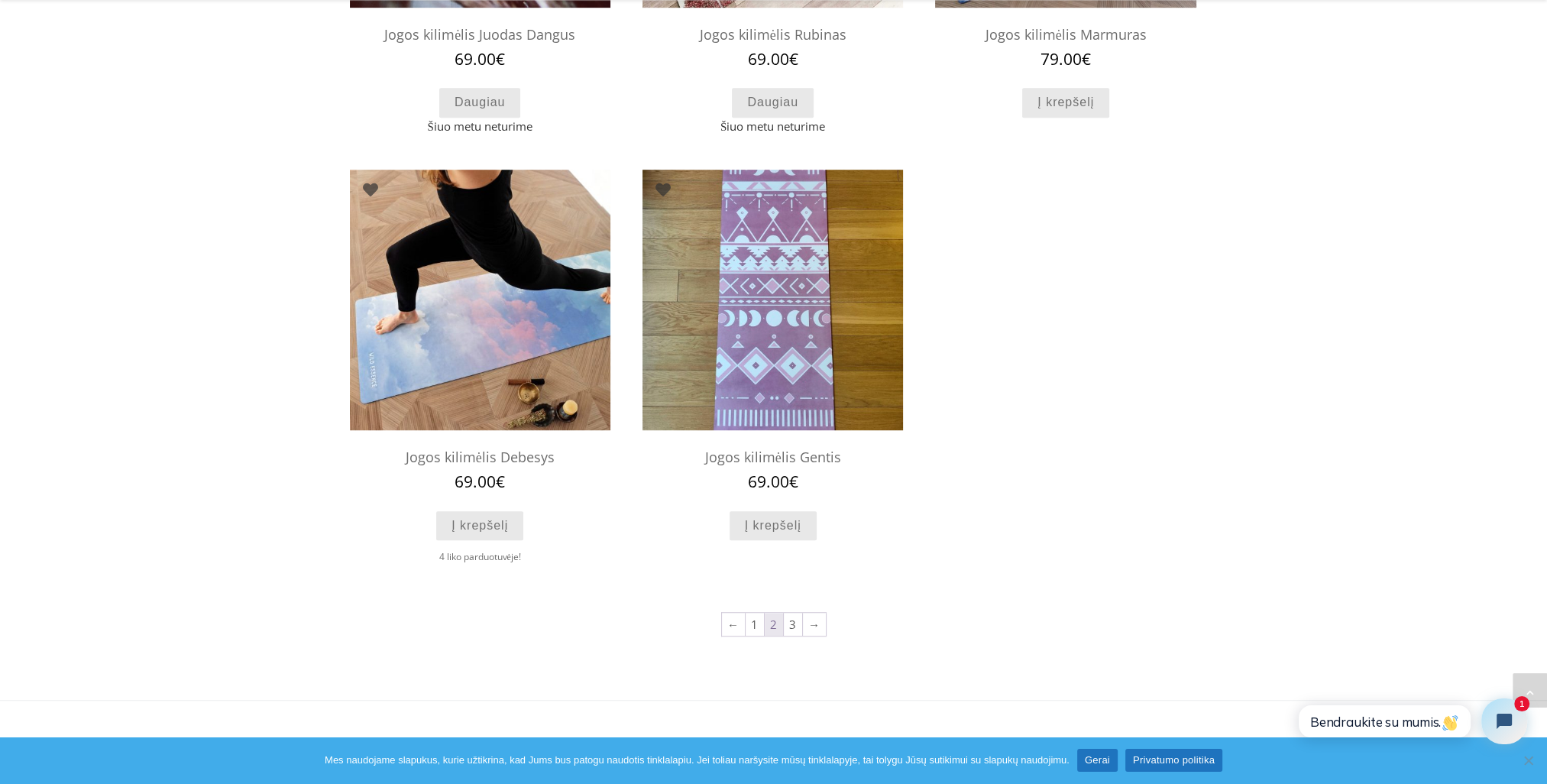
scroll to position [1300, 0]
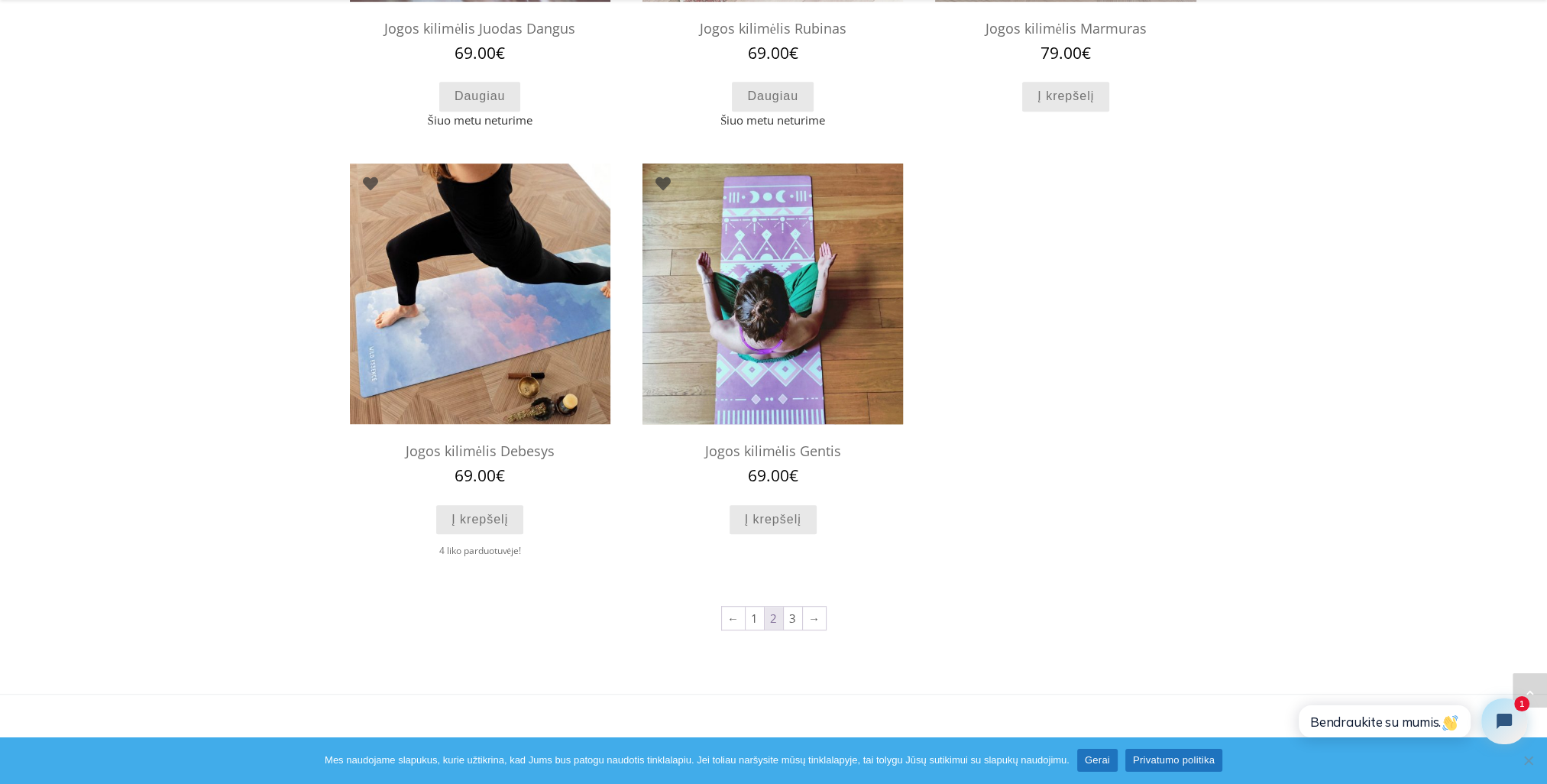
click at [746, 200] on img at bounding box center [773, 294] width 260 height 260
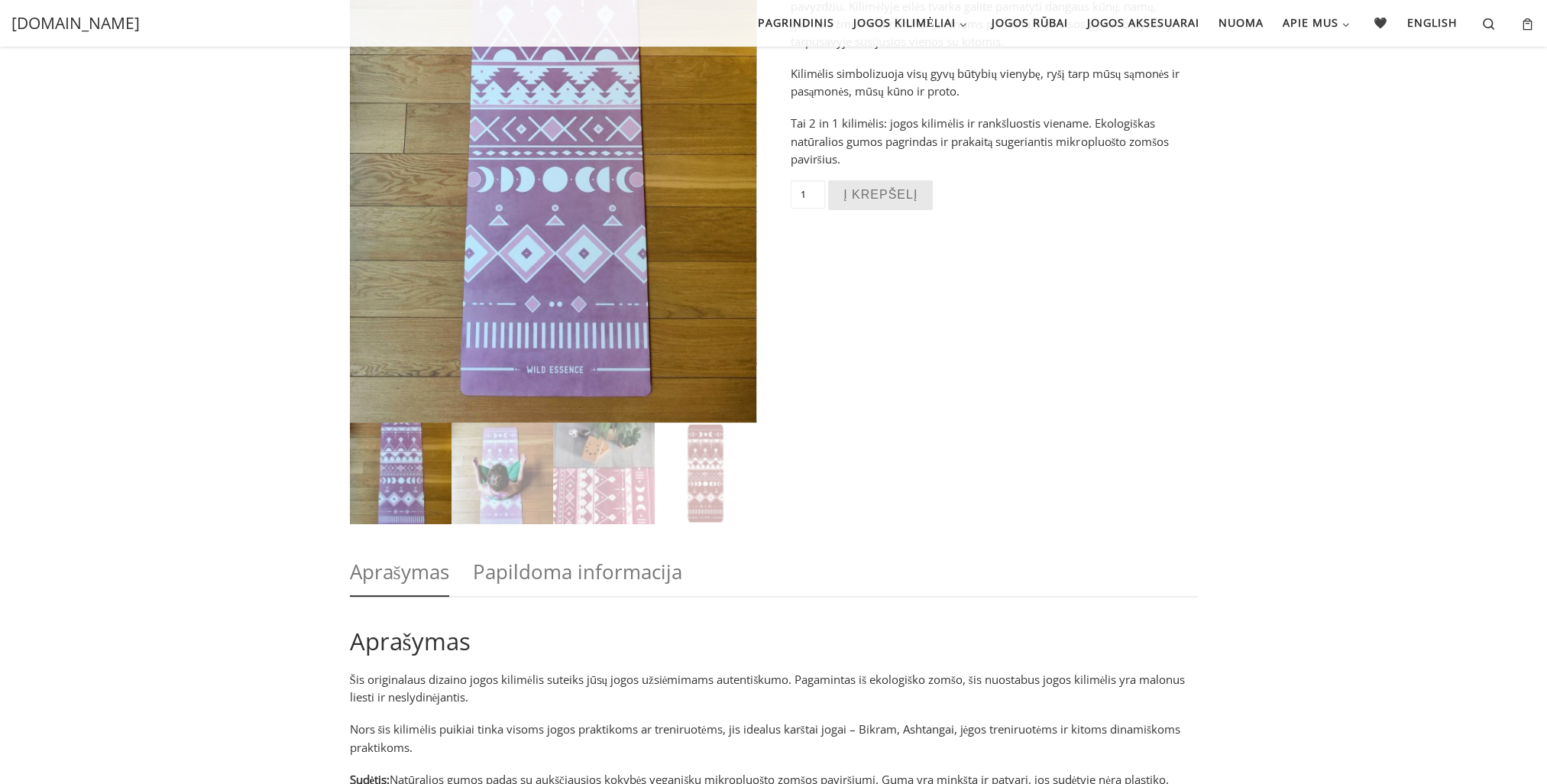
scroll to position [192, 0]
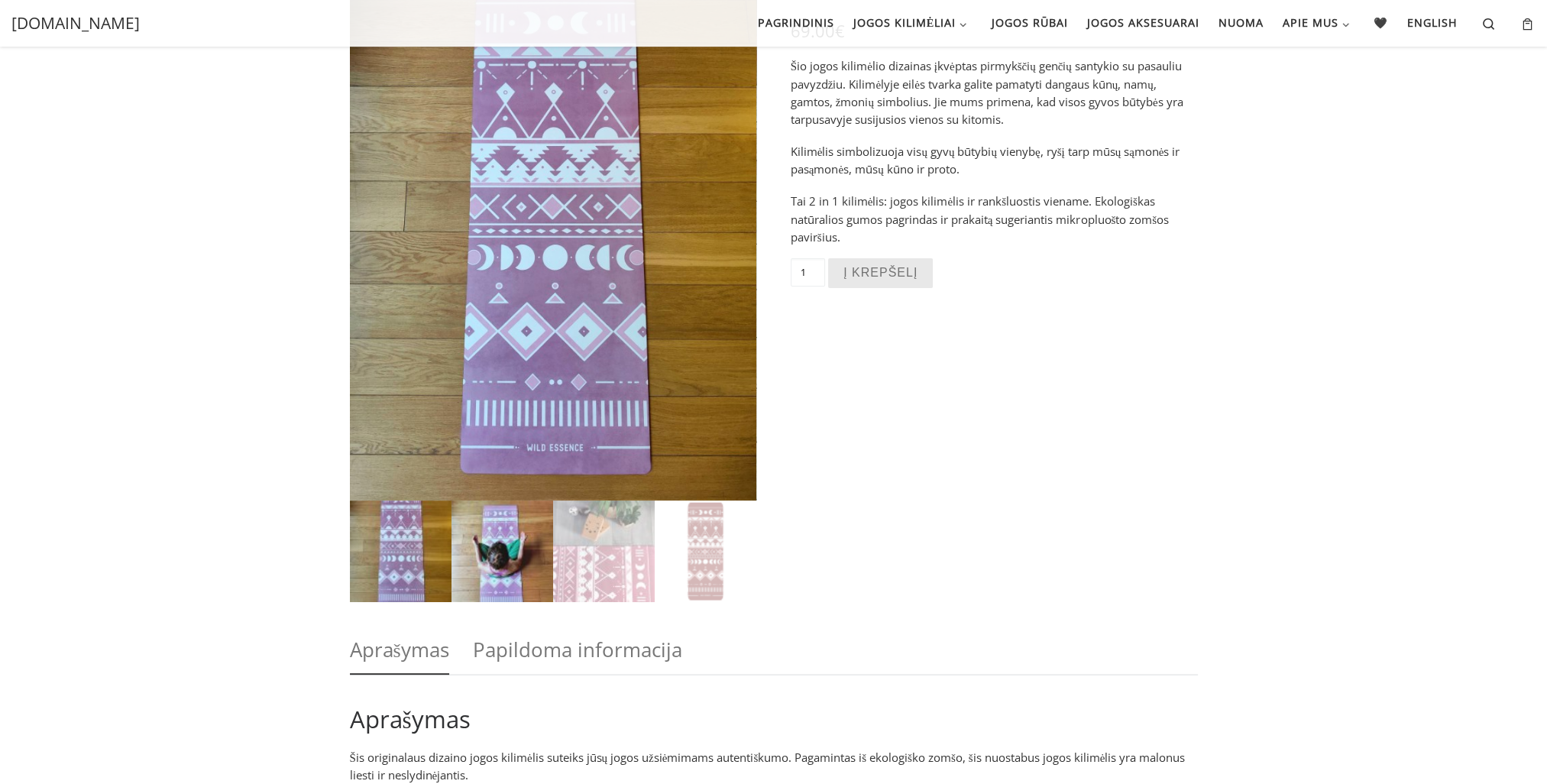
click at [498, 530] on img at bounding box center [502, 551] width 102 height 102
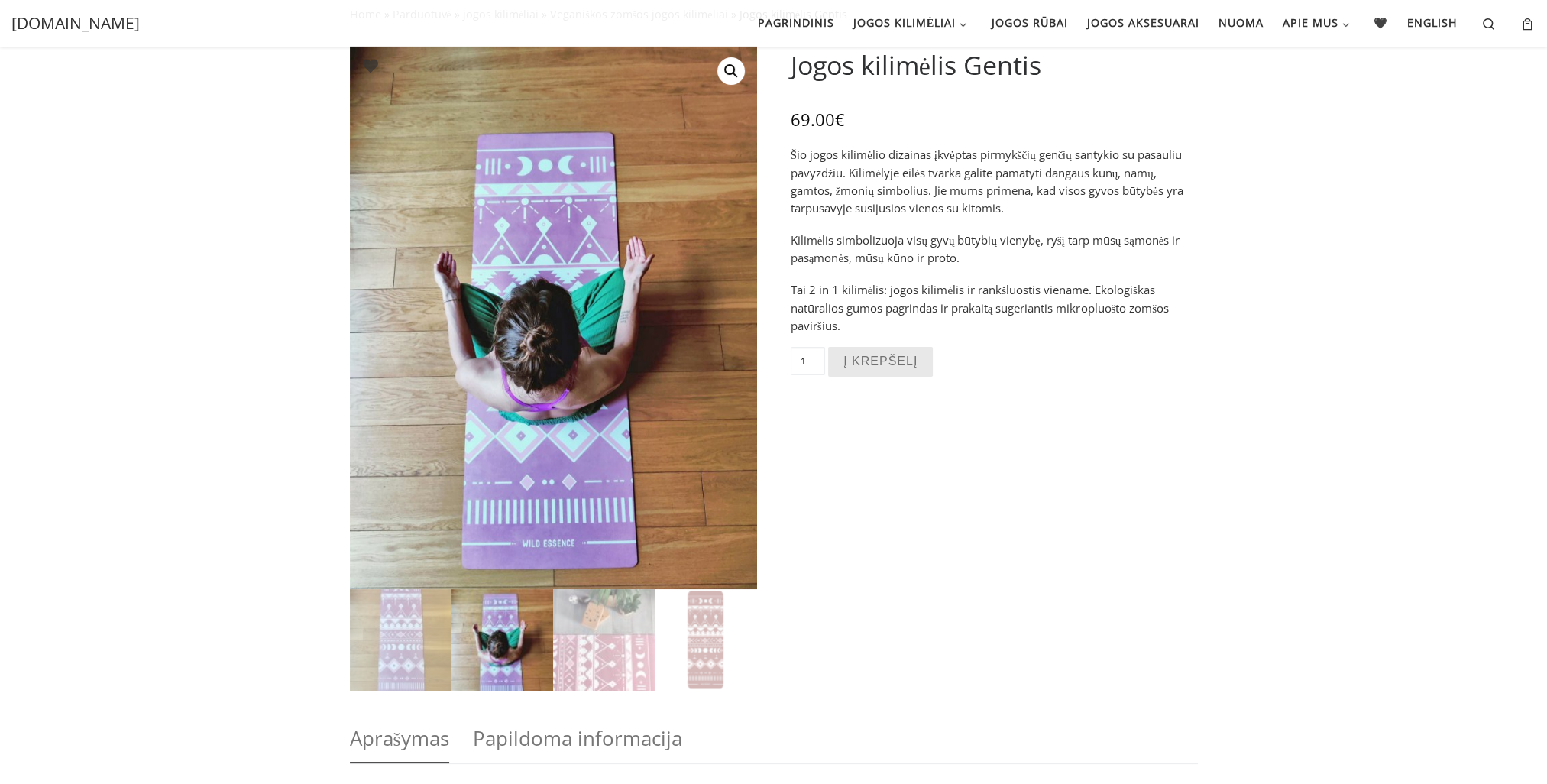
scroll to position [103, 0]
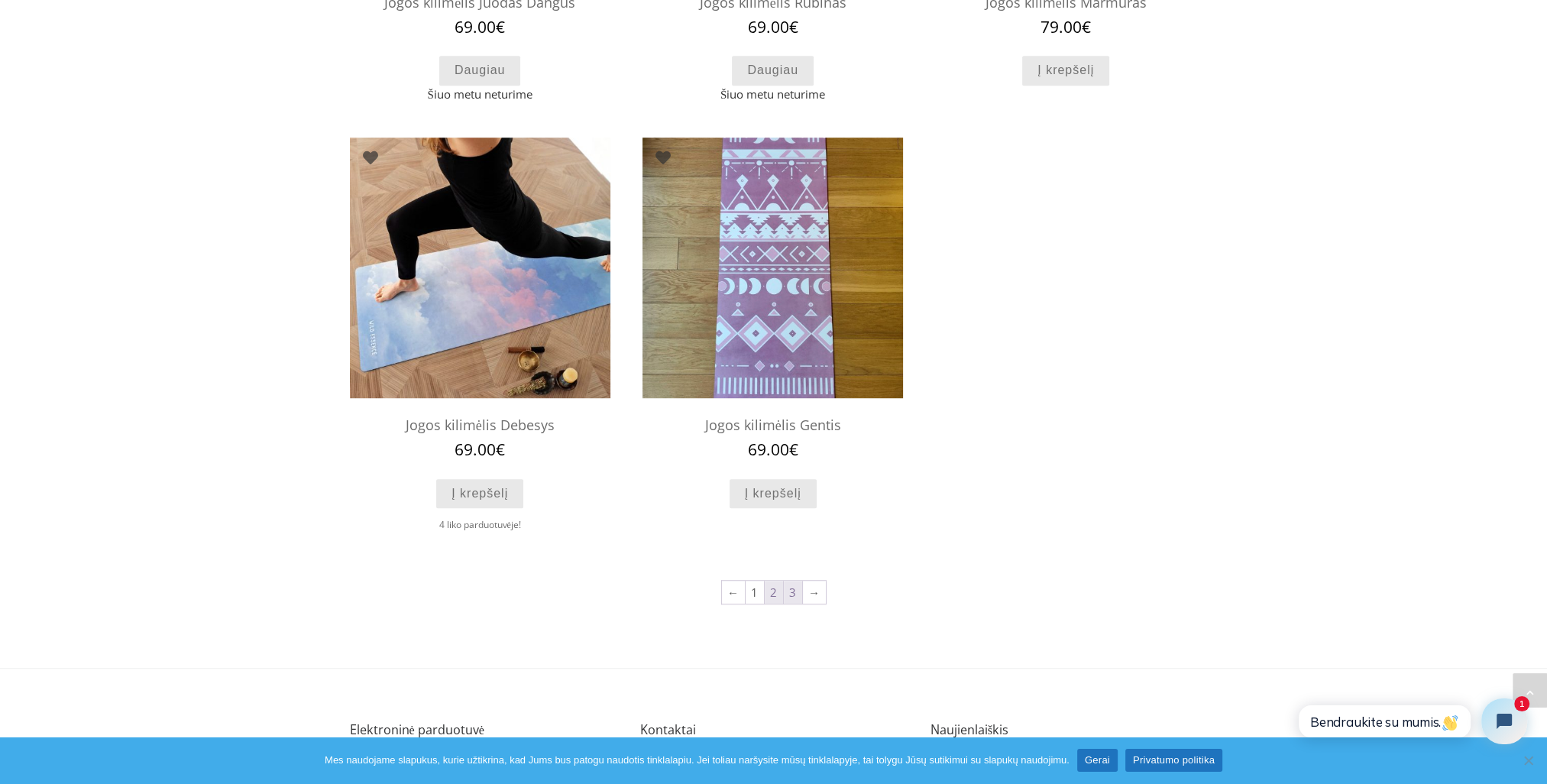
click at [792, 591] on link "3" at bounding box center [793, 592] width 18 height 23
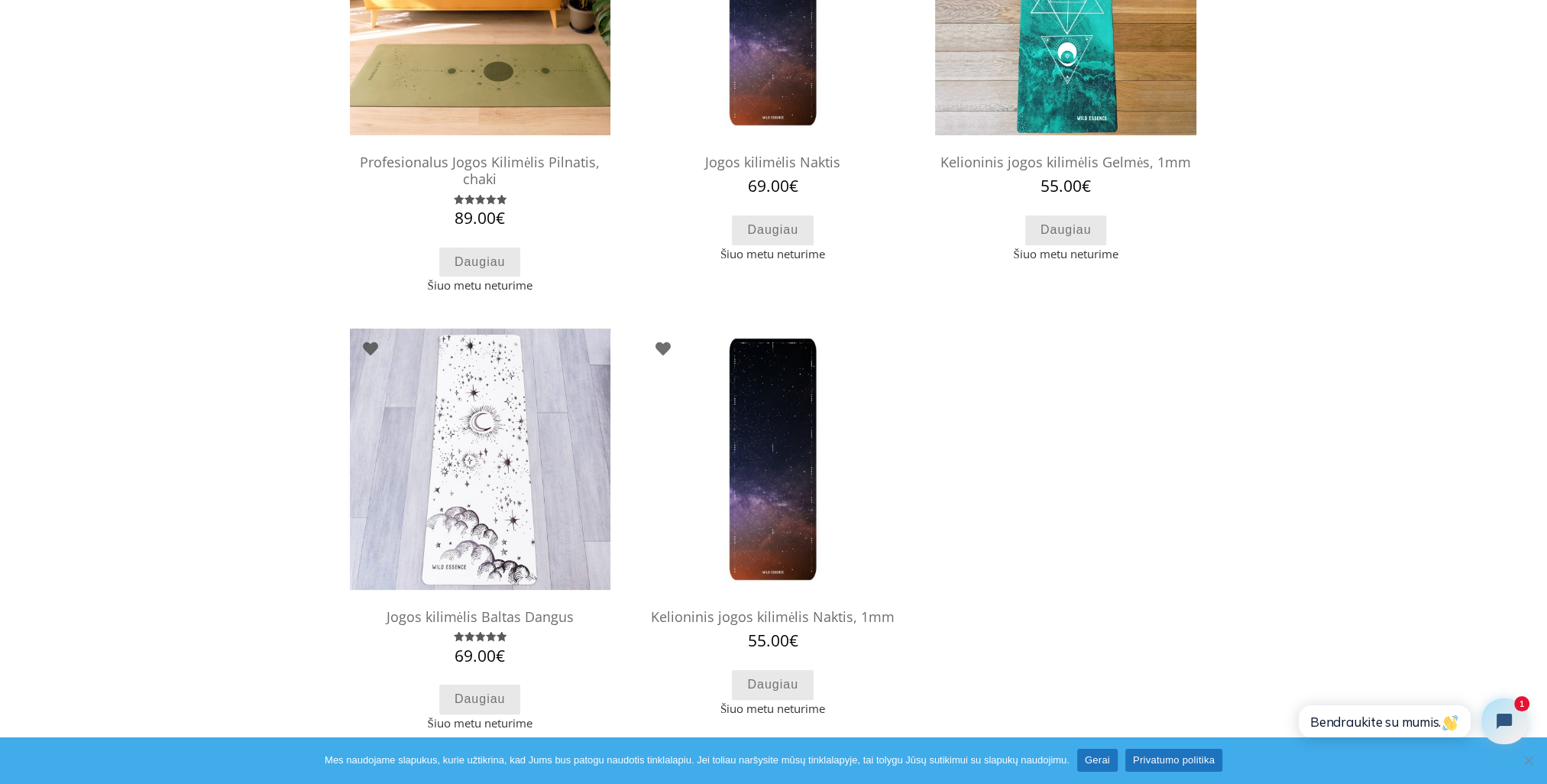
scroll to position [275, 0]
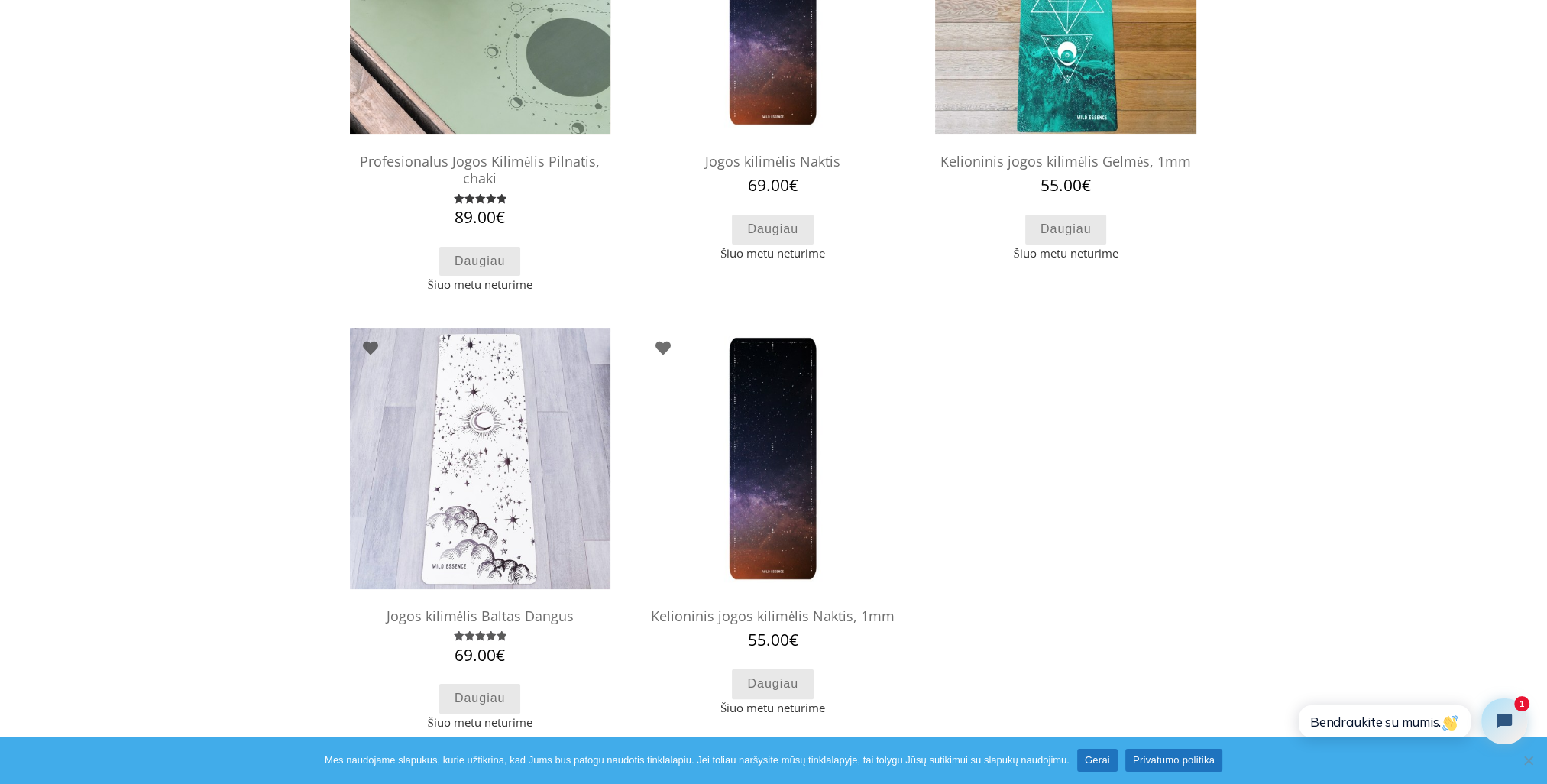
click at [472, 104] on img at bounding box center [480, 4] width 260 height 260
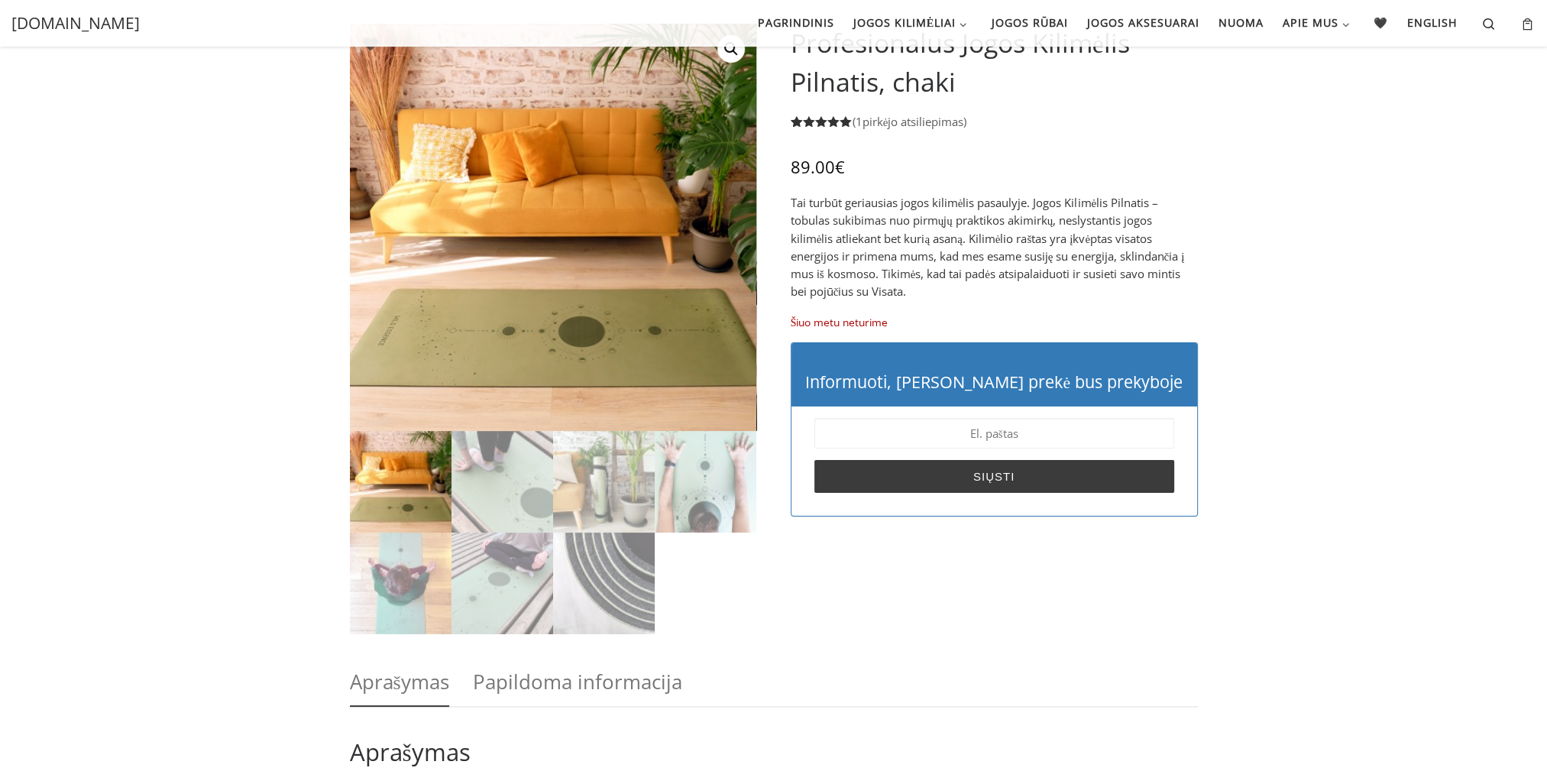
scroll to position [103, 0]
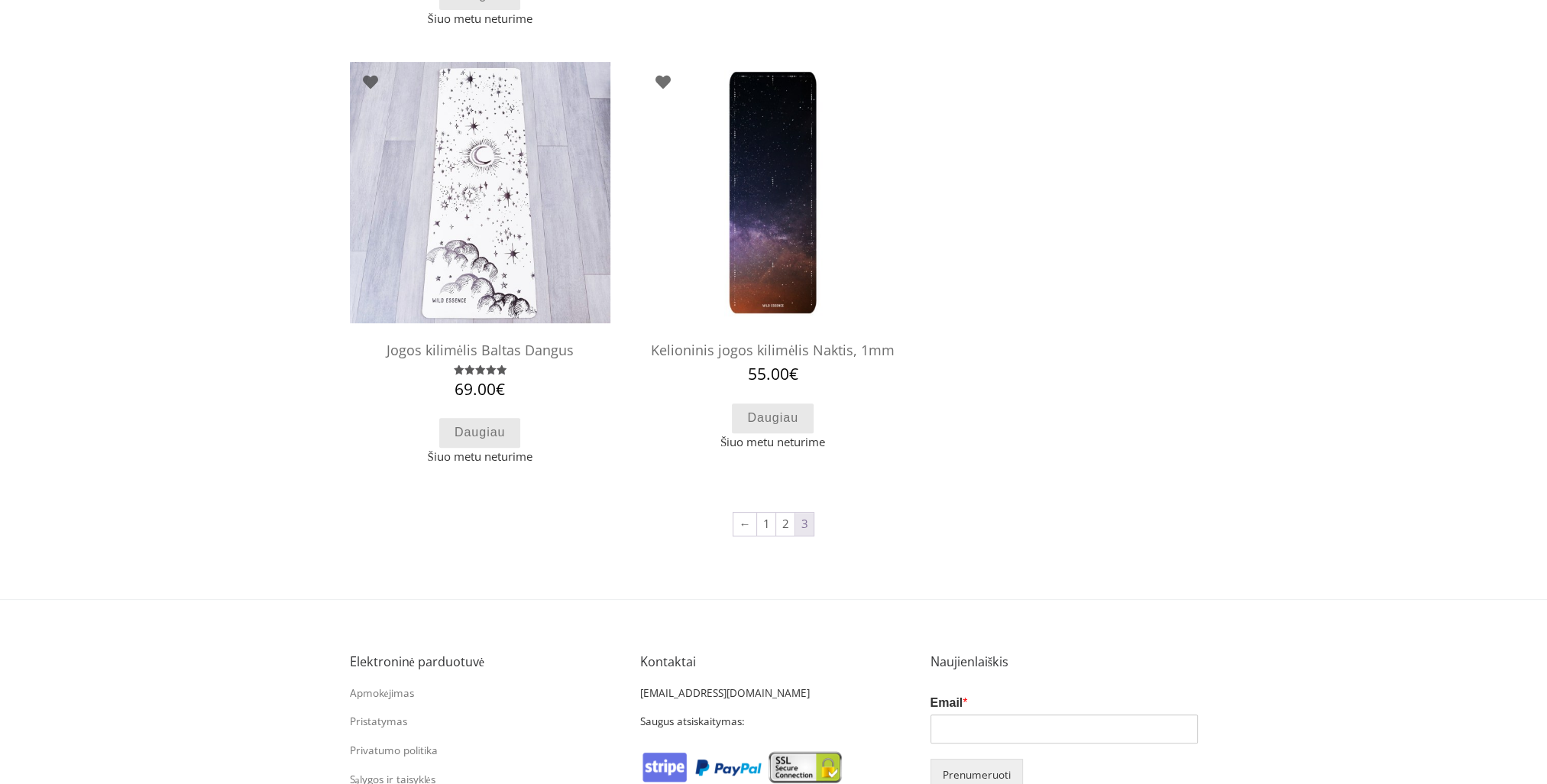
scroll to position [801, 0]
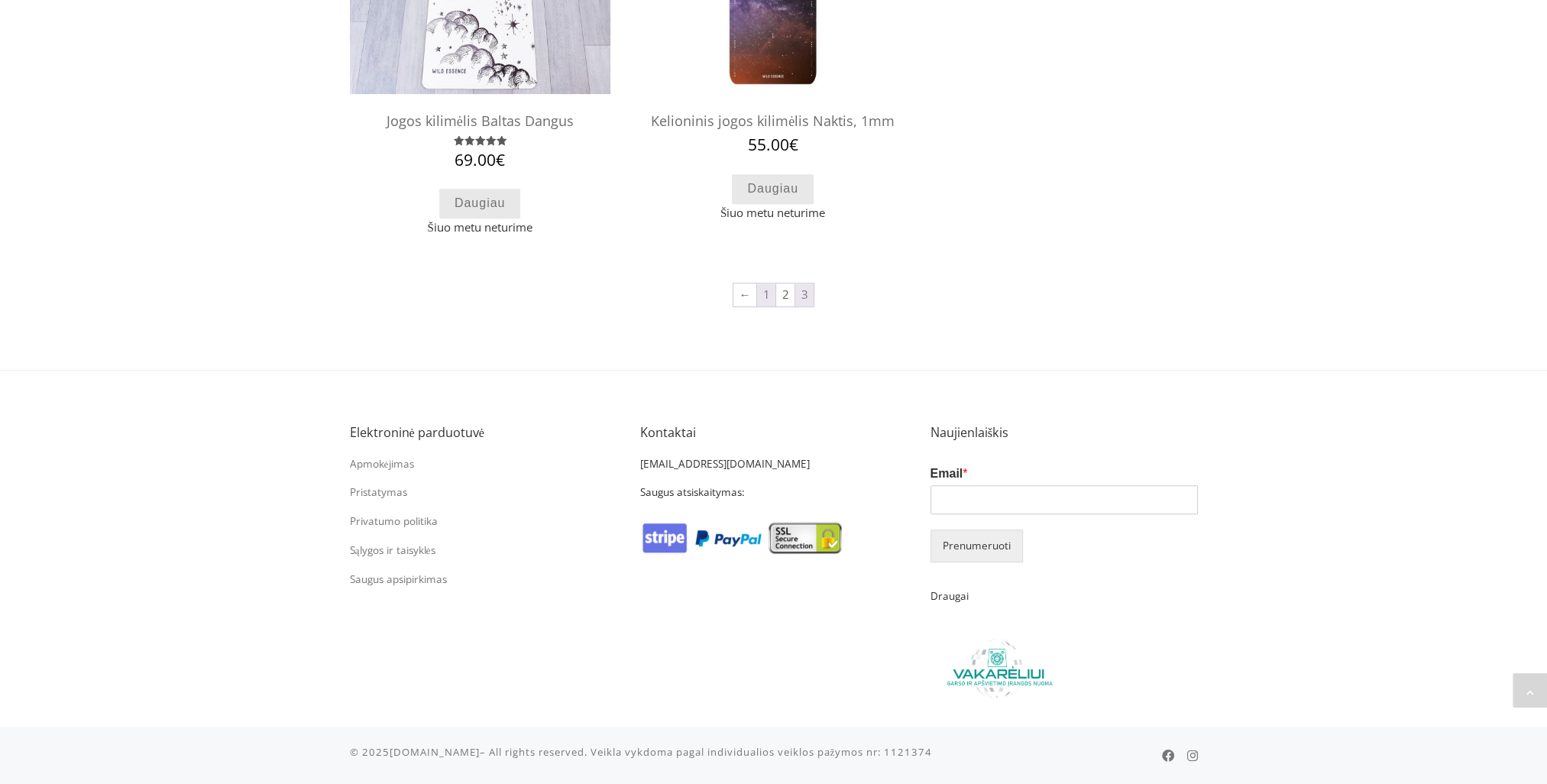
click at [767, 291] on link "1" at bounding box center [767, 295] width 18 height 23
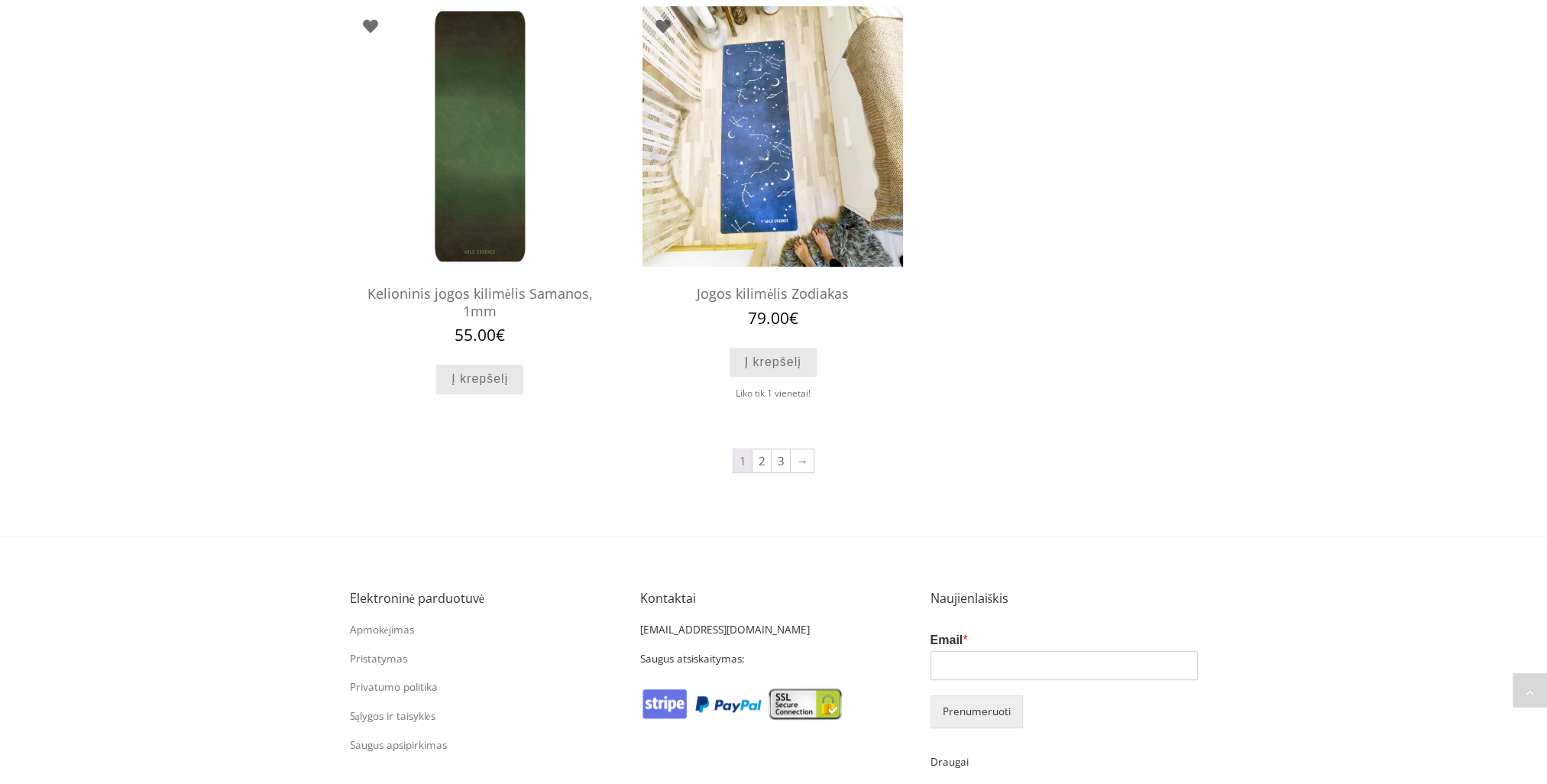
scroll to position [1473, 0]
click at [761, 458] on link "2" at bounding box center [762, 460] width 18 height 23
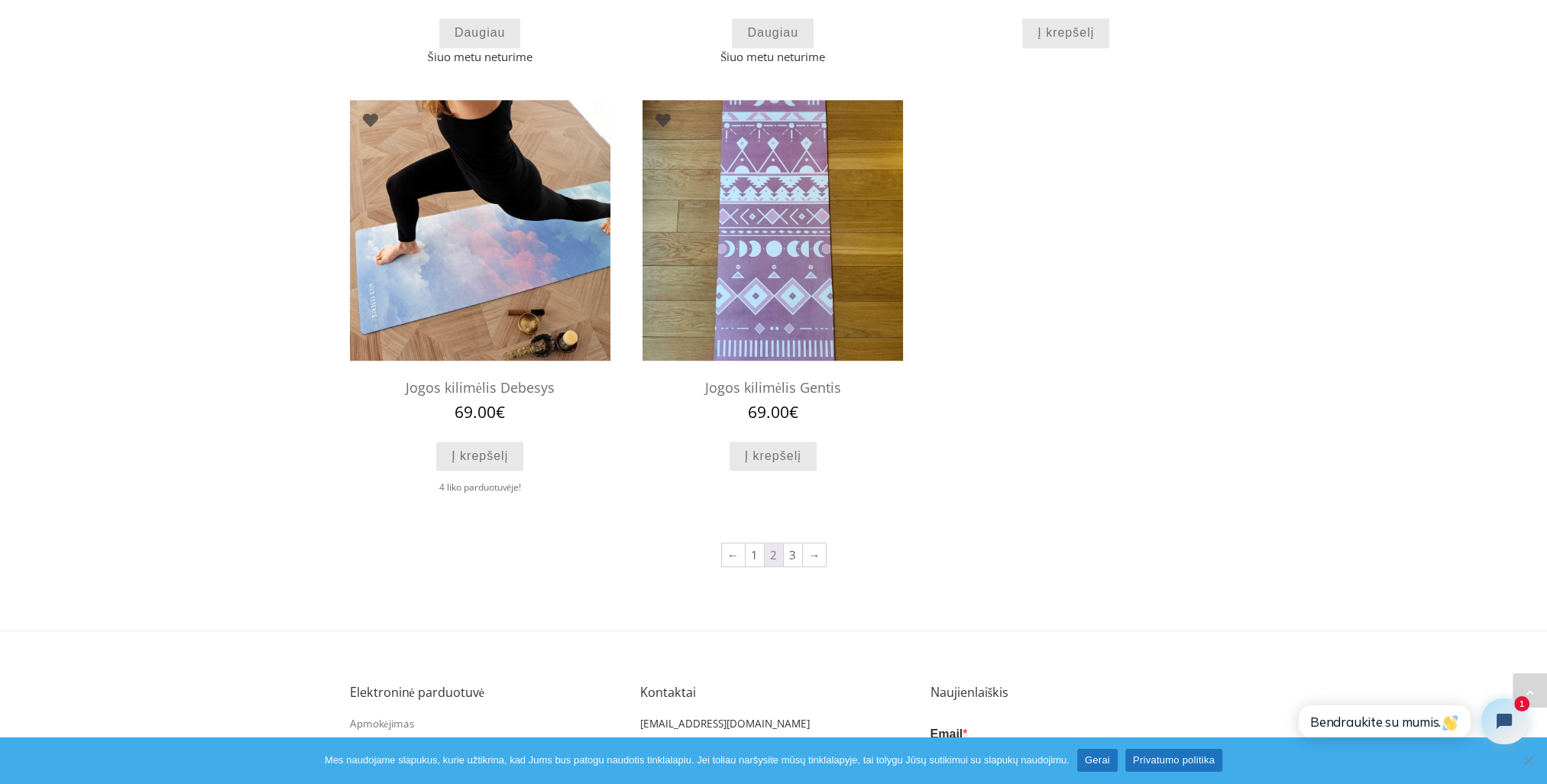
scroll to position [1382, 0]
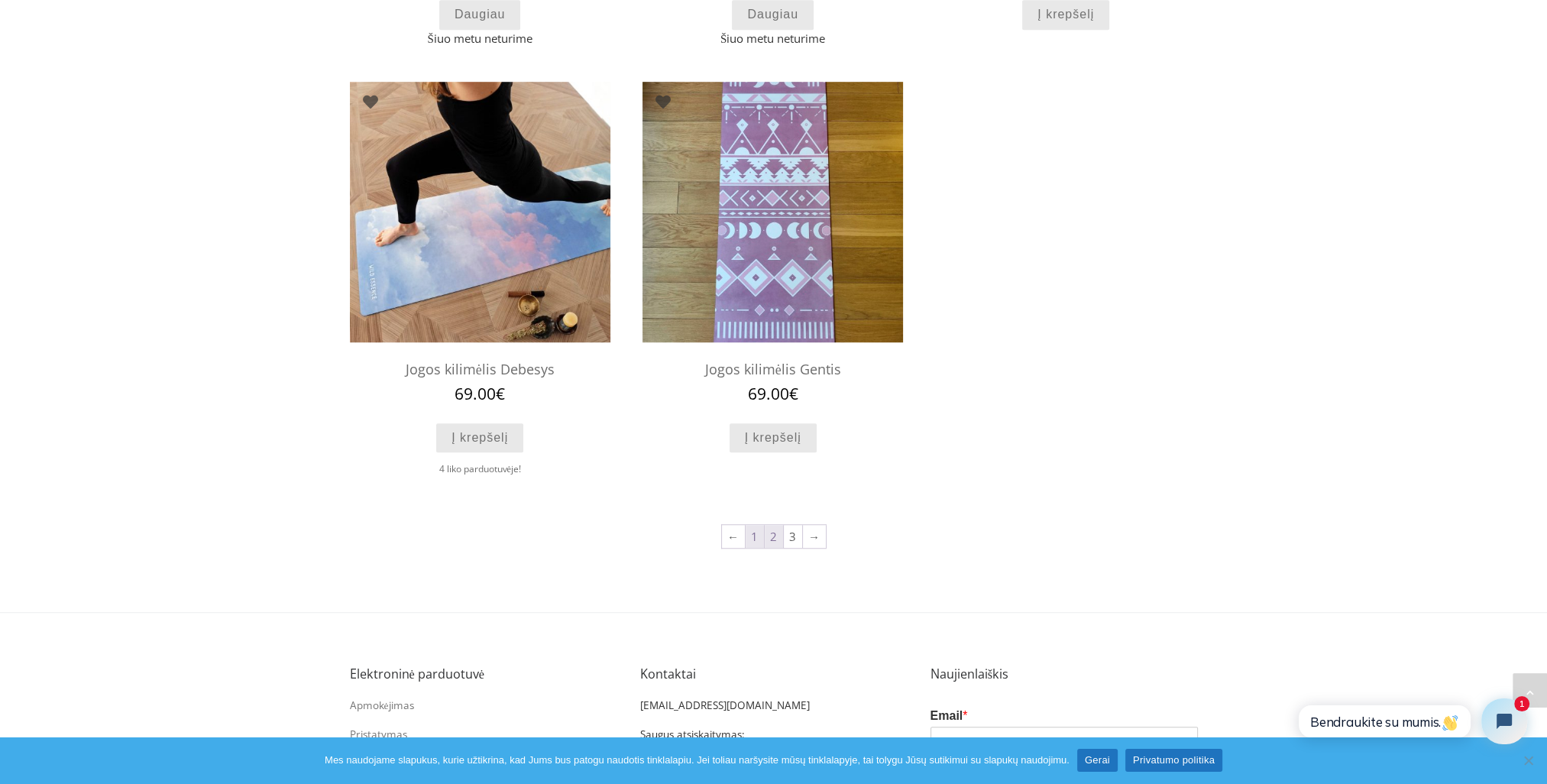
click at [757, 530] on link "1" at bounding box center [755, 536] width 18 height 23
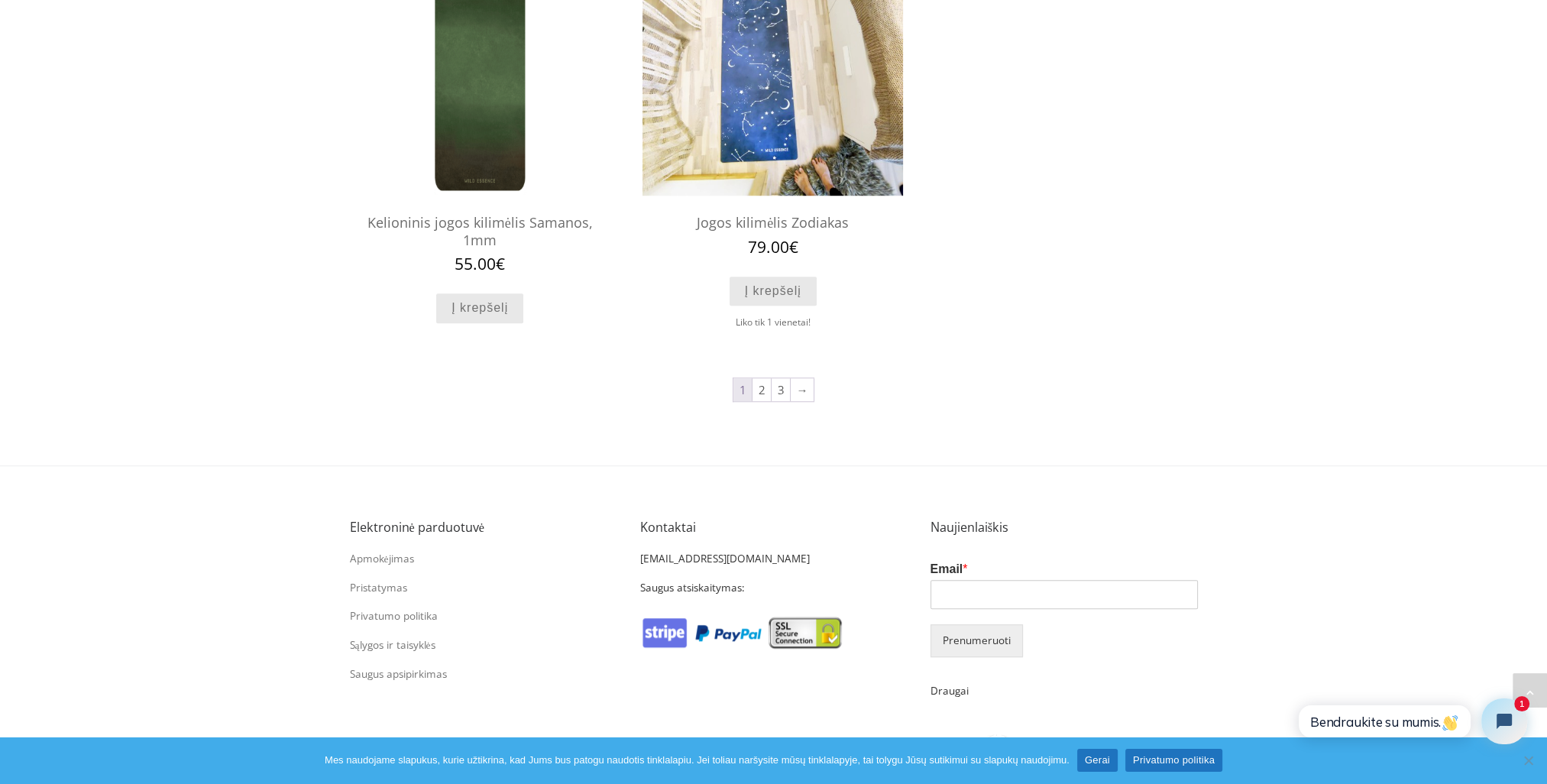
scroll to position [1568, 0]
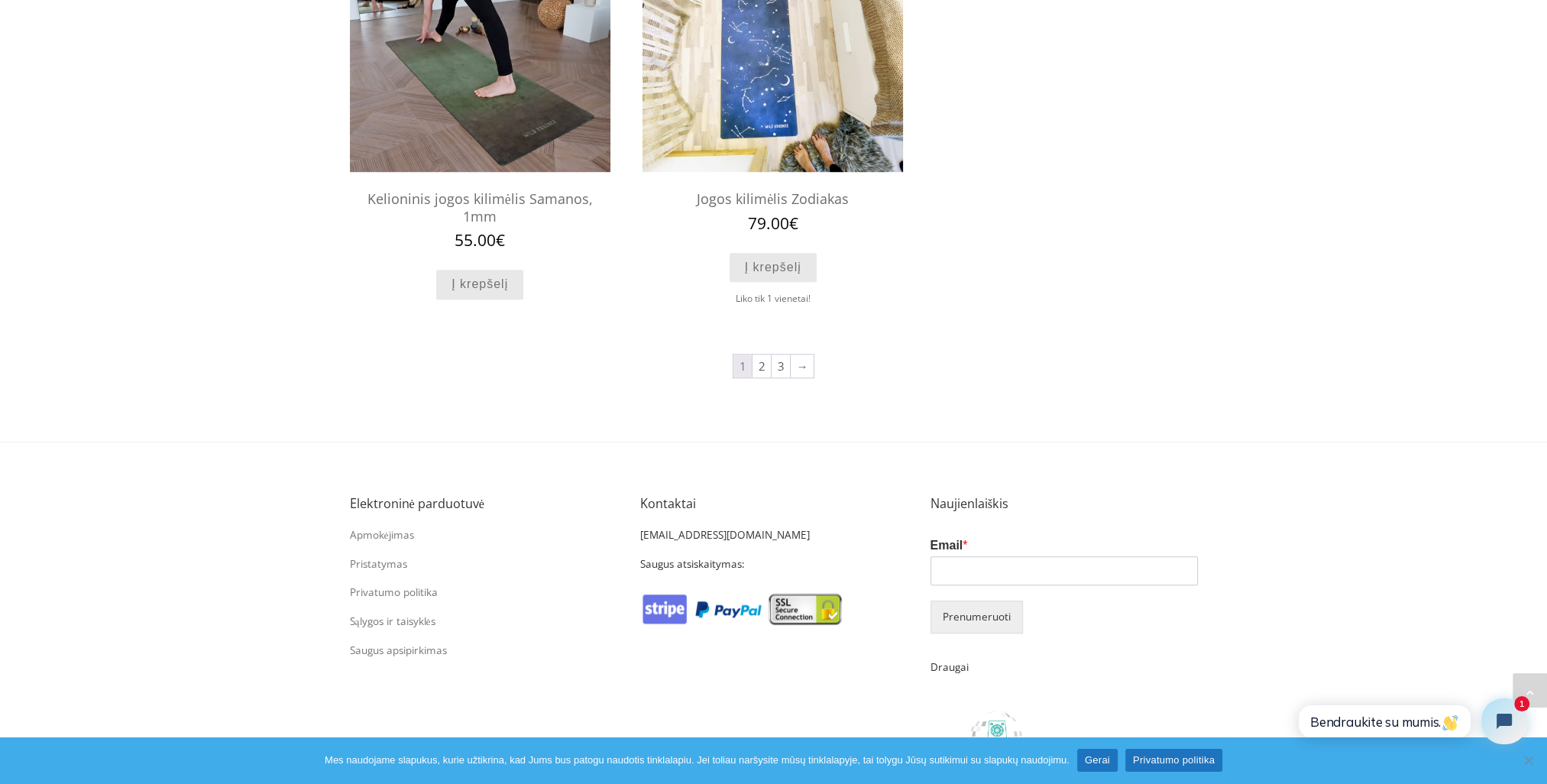
click at [489, 106] on img at bounding box center [480, 42] width 260 height 260
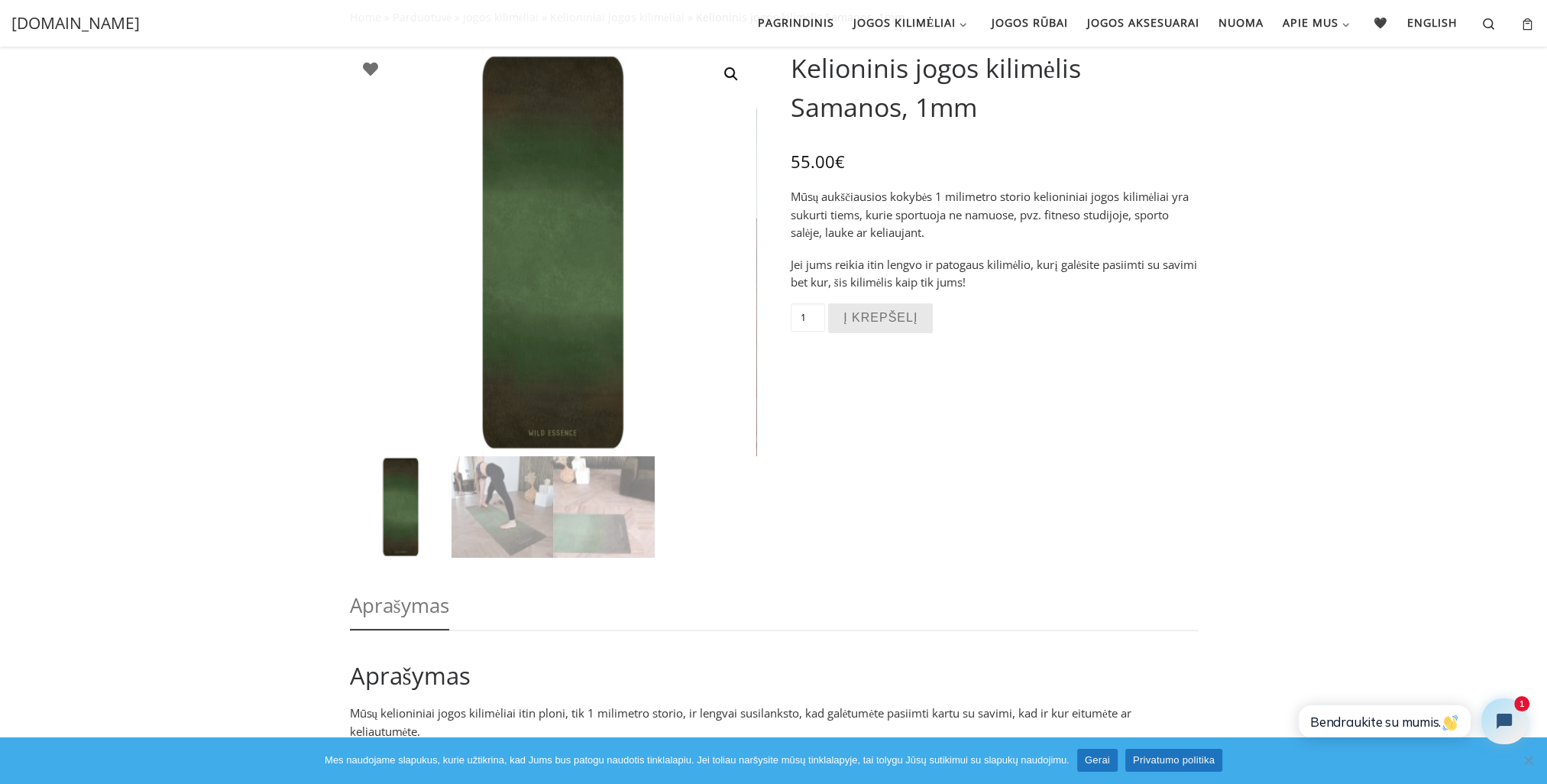
scroll to position [99, 0]
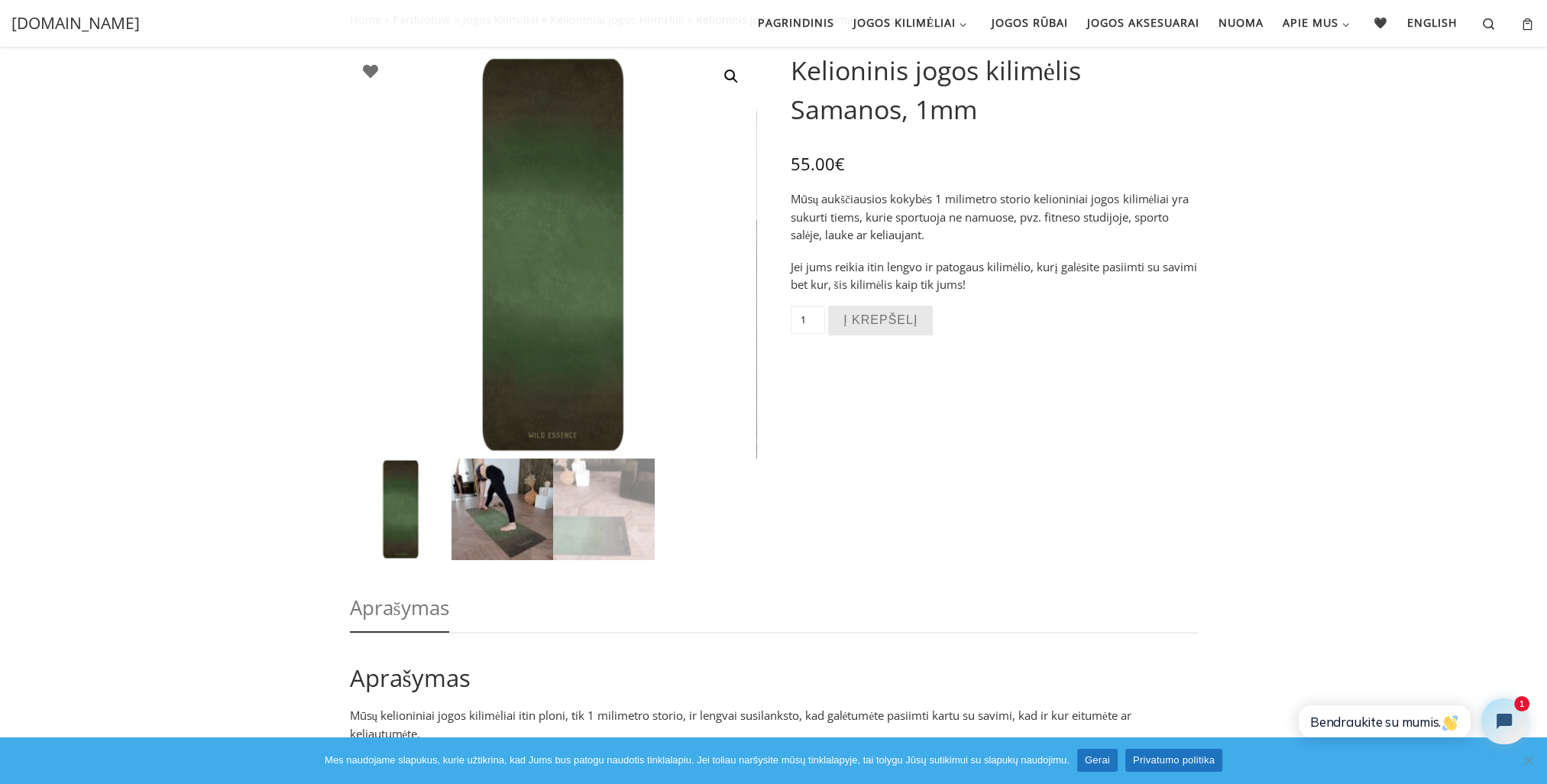
click at [490, 512] on img at bounding box center [502, 509] width 102 height 102
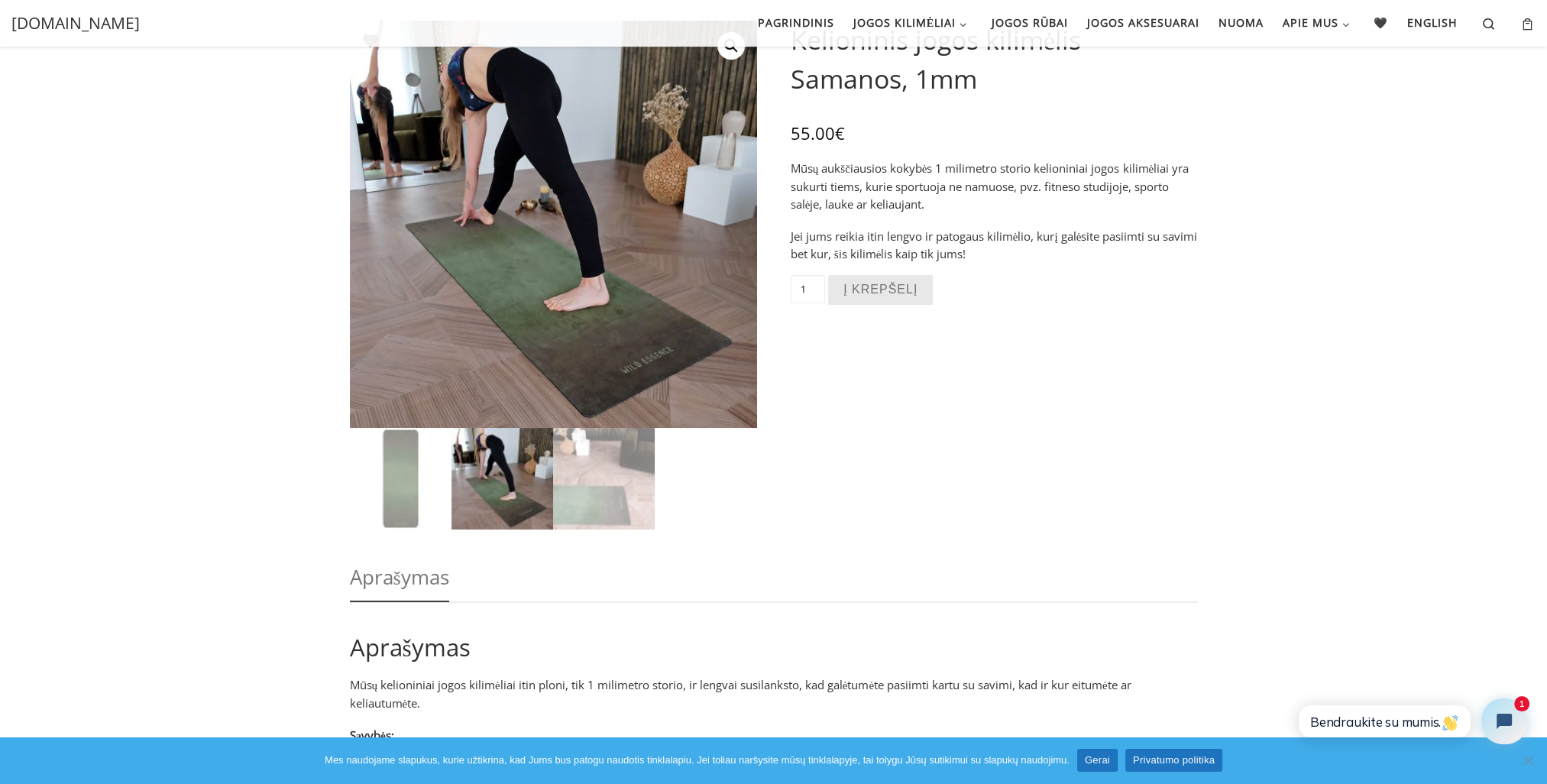
scroll to position [68, 0]
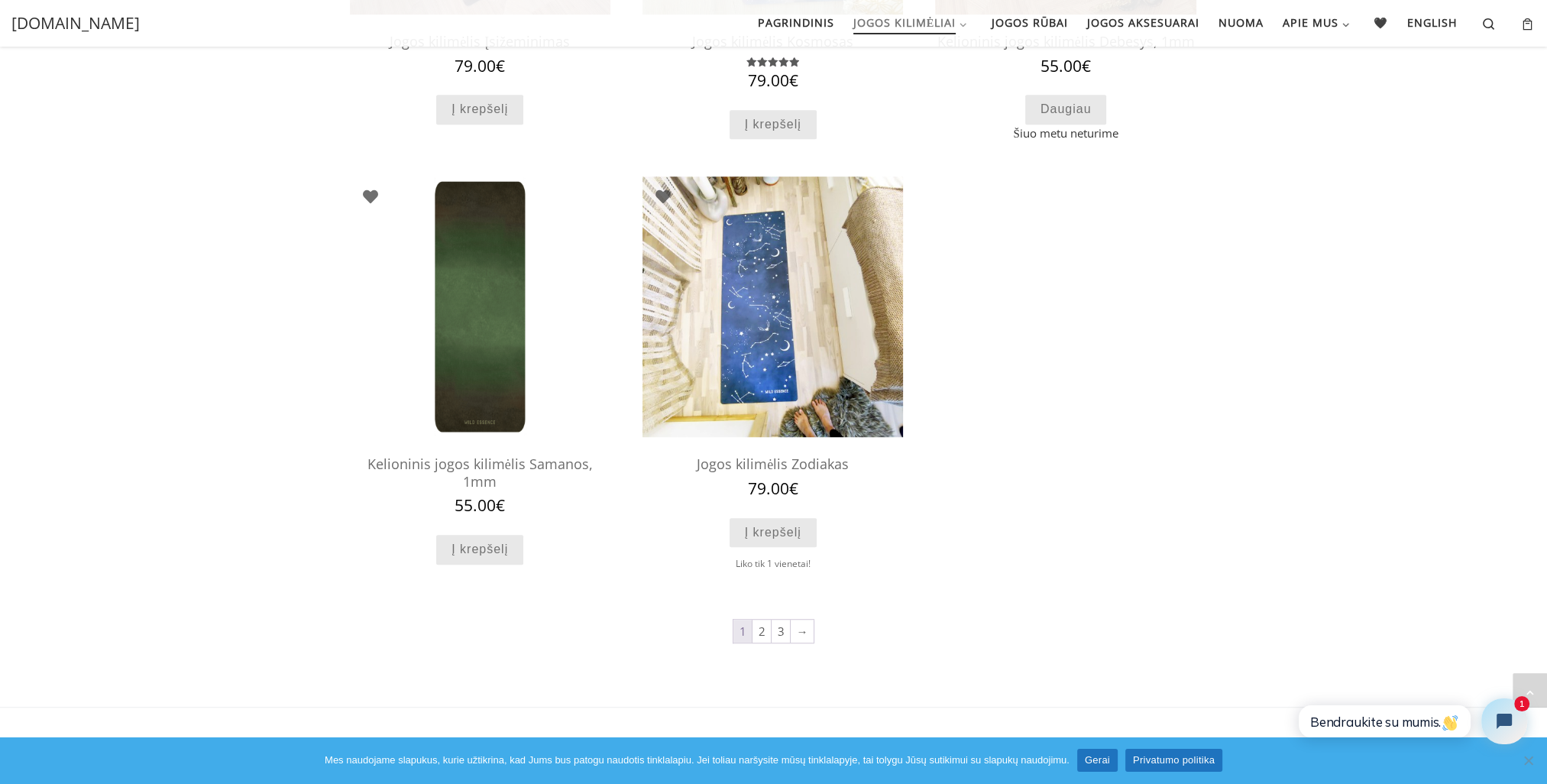
scroll to position [1302, 0]
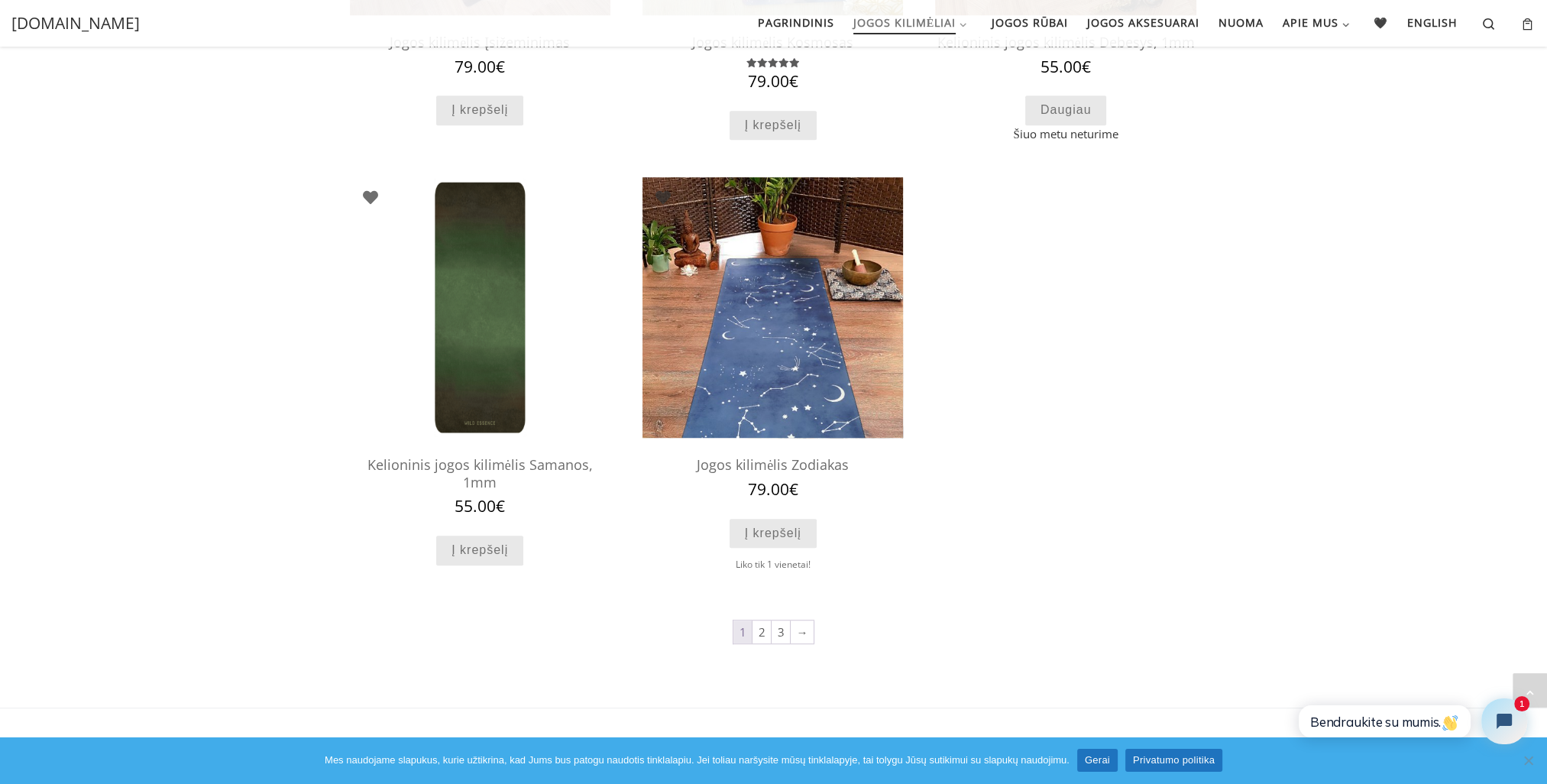
click at [752, 304] on img at bounding box center [773, 308] width 260 height 260
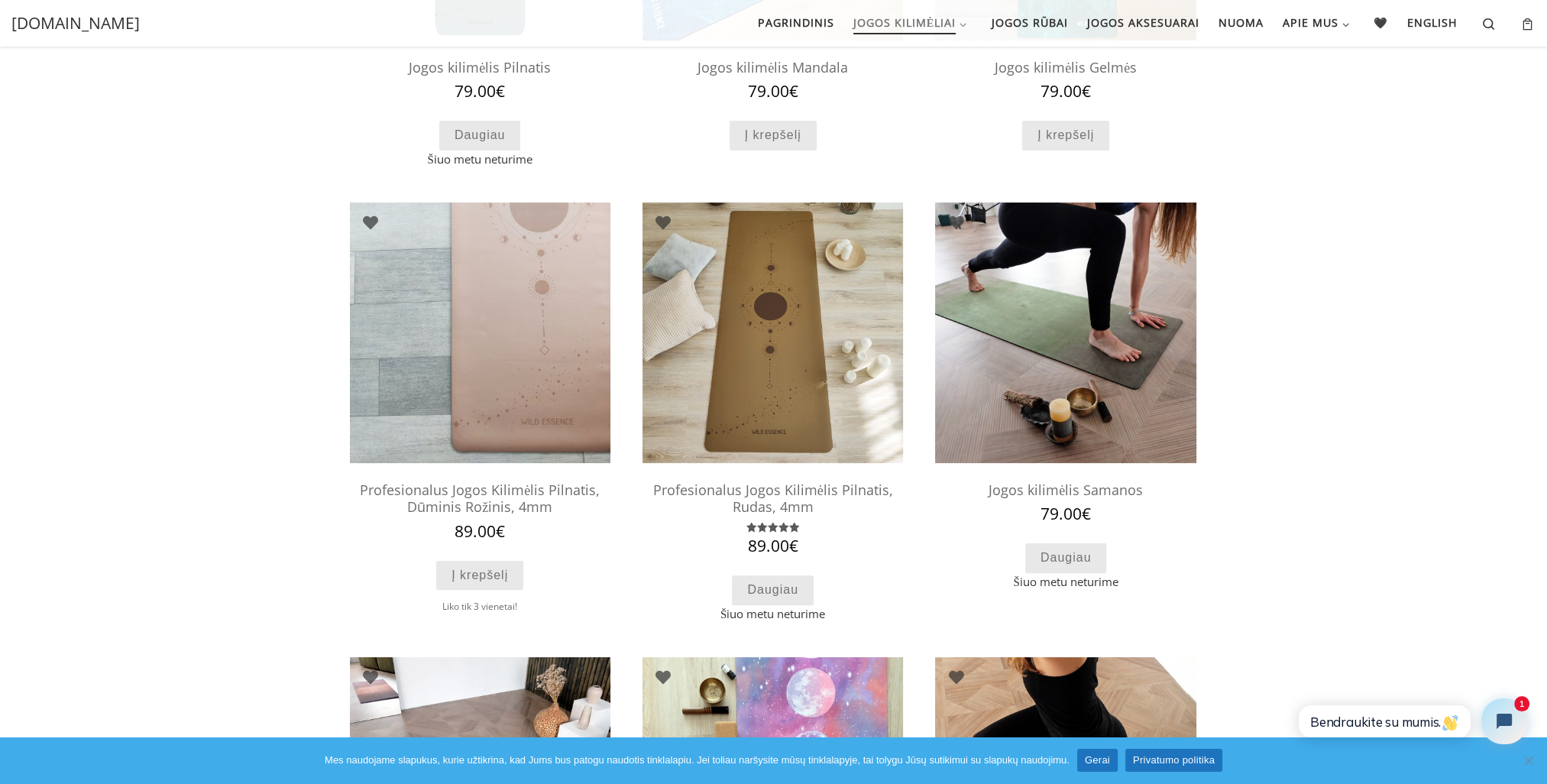
scroll to position [399, 0]
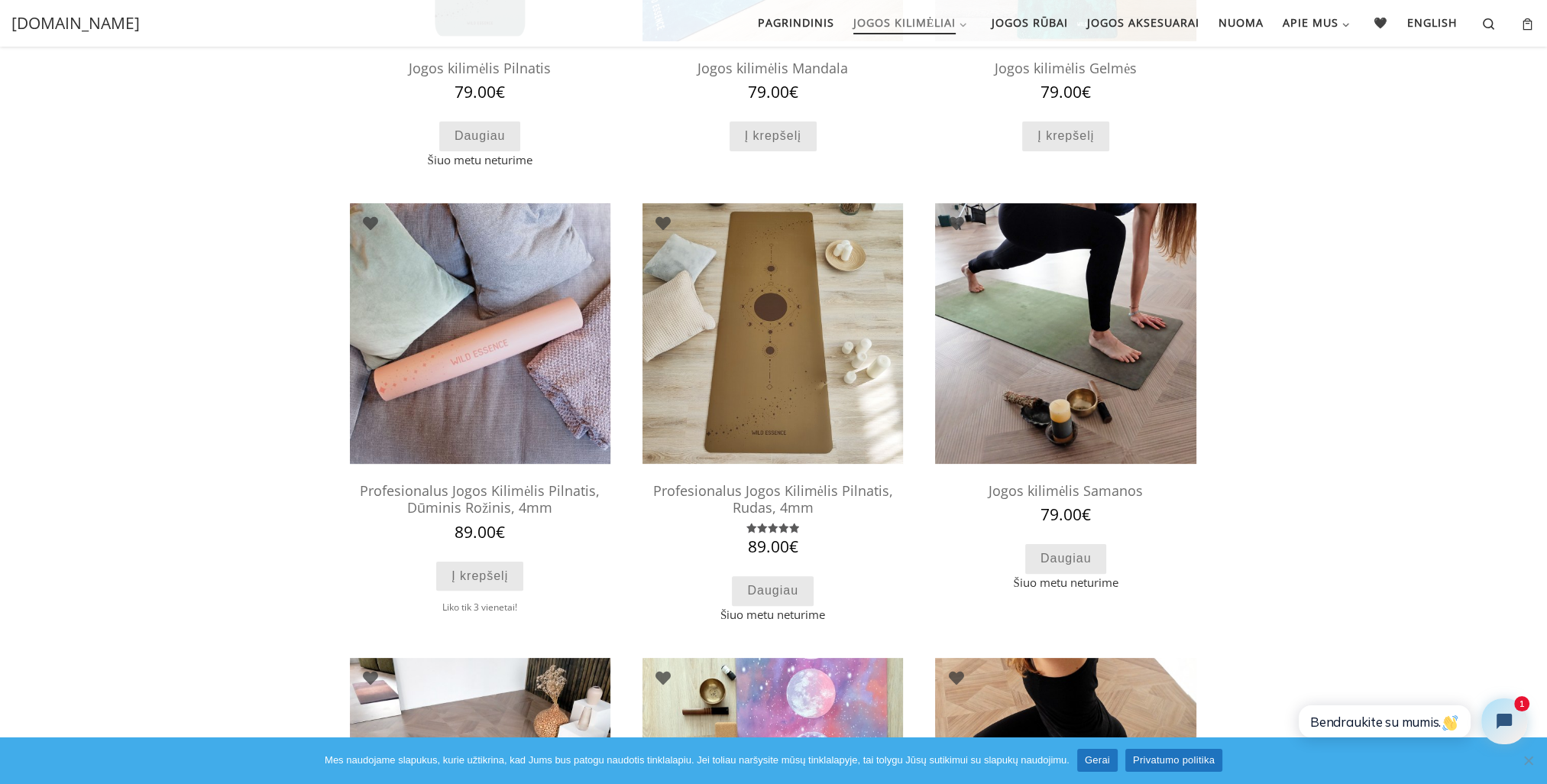
click at [526, 291] on img at bounding box center [480, 333] width 260 height 260
